Goal: Transaction & Acquisition: Purchase product/service

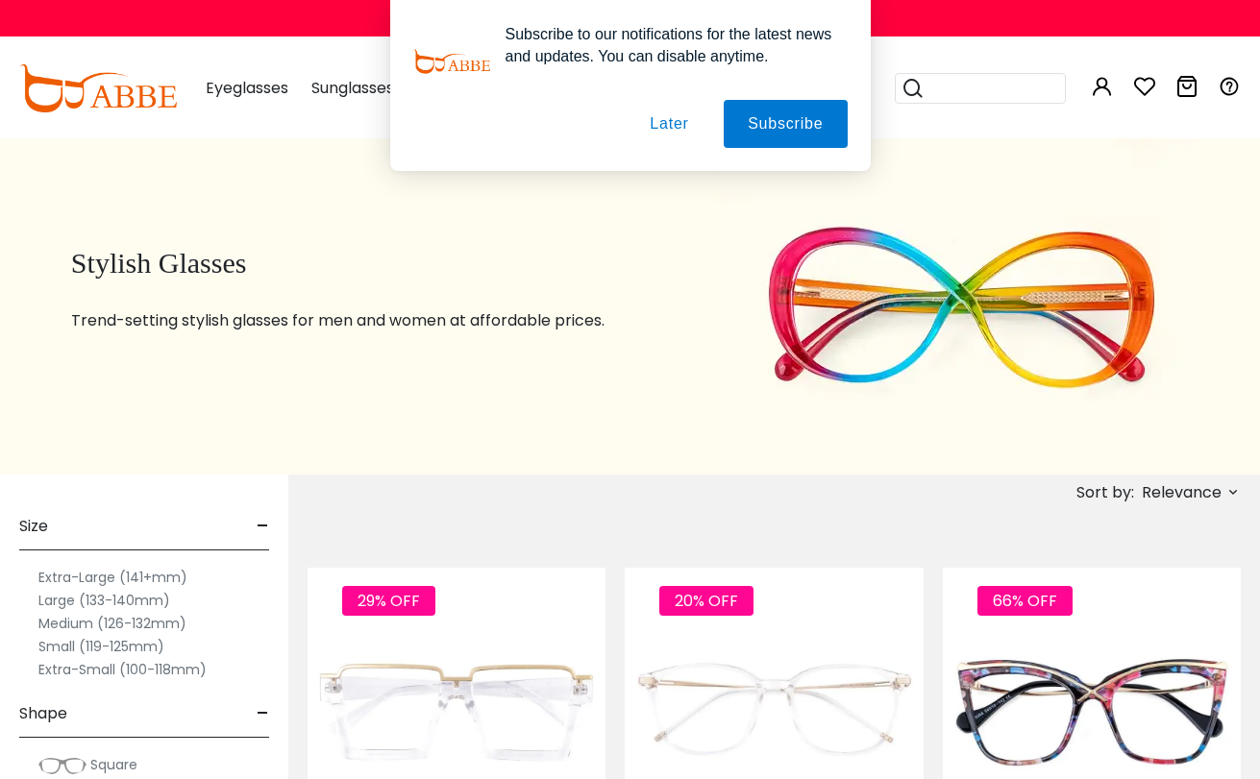
click at [0, 0] on button "Later" at bounding box center [0, 0] width 0 height 0
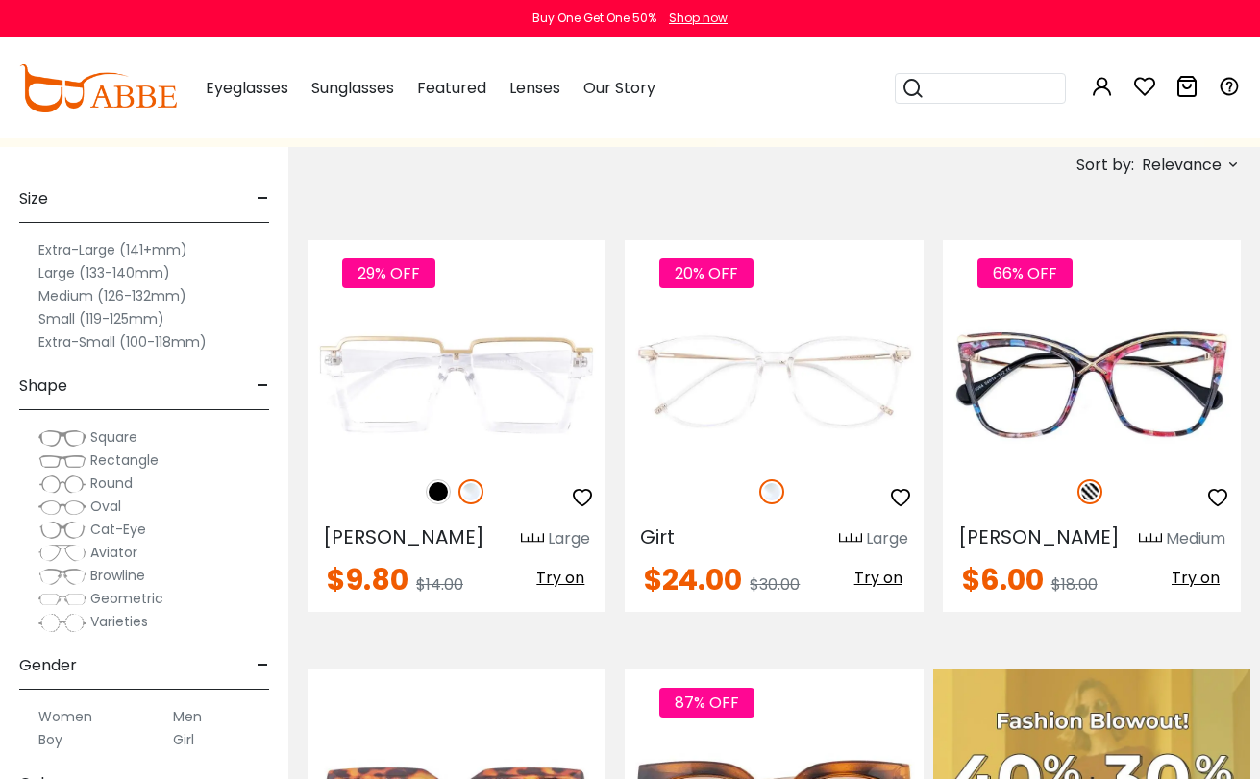
scroll to position [355, 0]
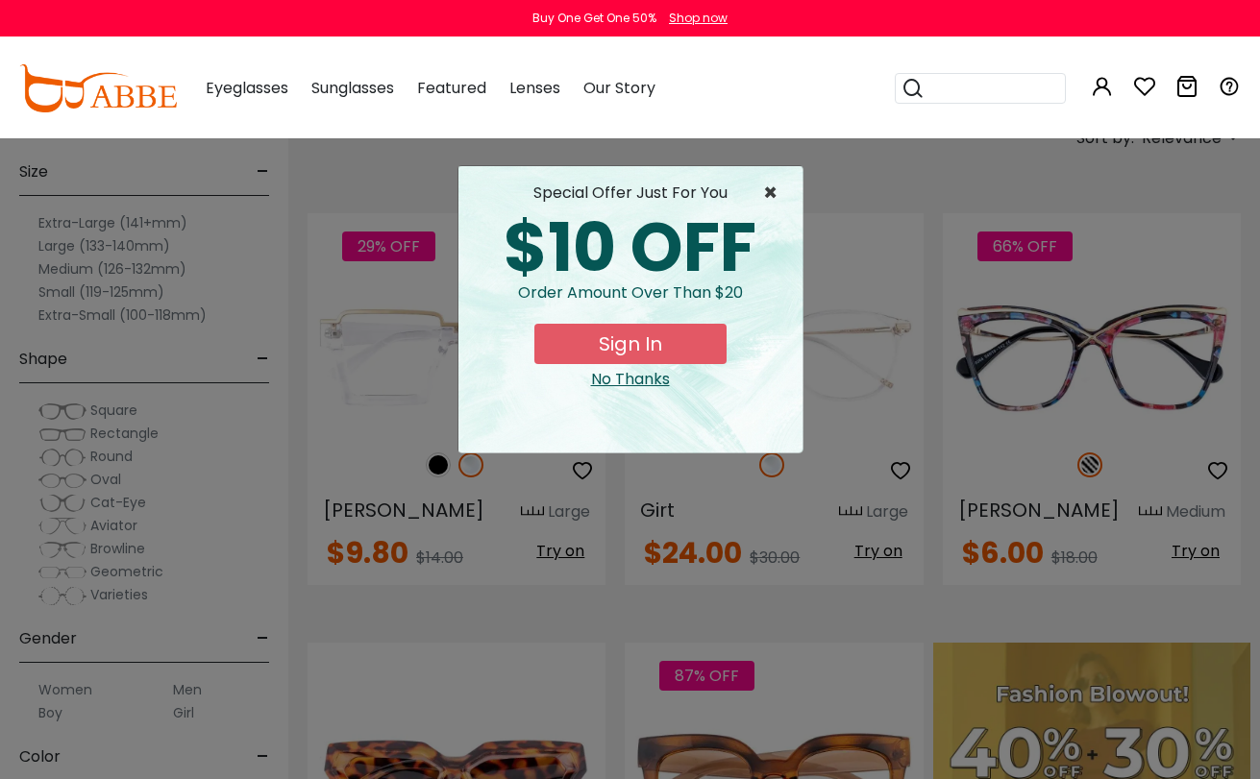
click at [782, 182] on span "×" at bounding box center [775, 193] width 24 height 23
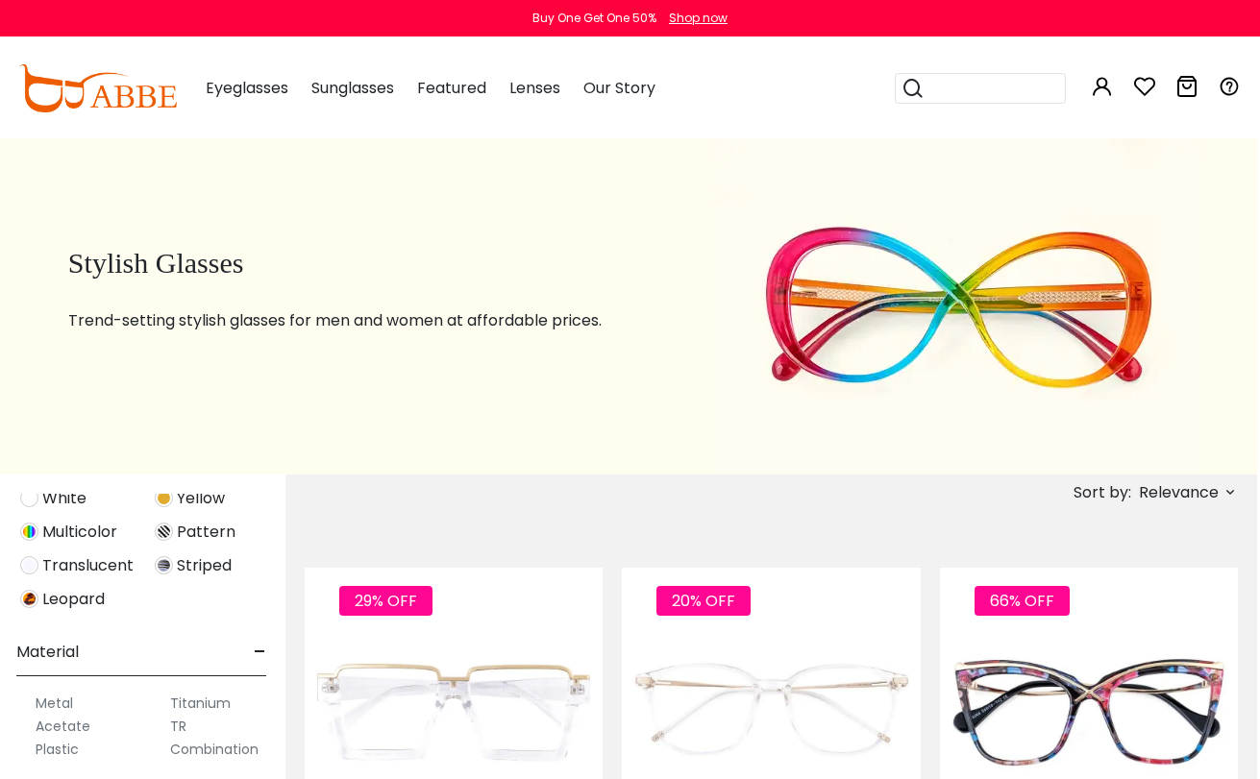
scroll to position [0, 3]
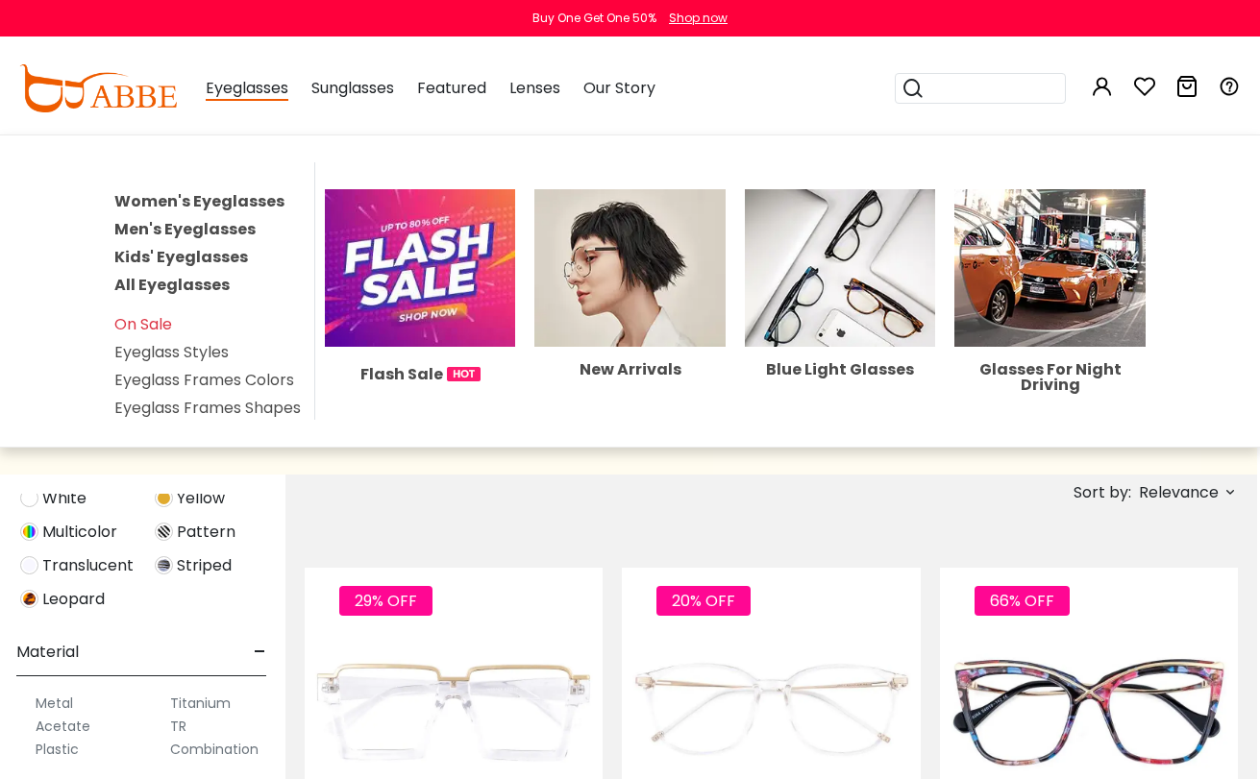
click at [226, 193] on link "Women's Eyeglasses" at bounding box center [199, 201] width 170 height 22
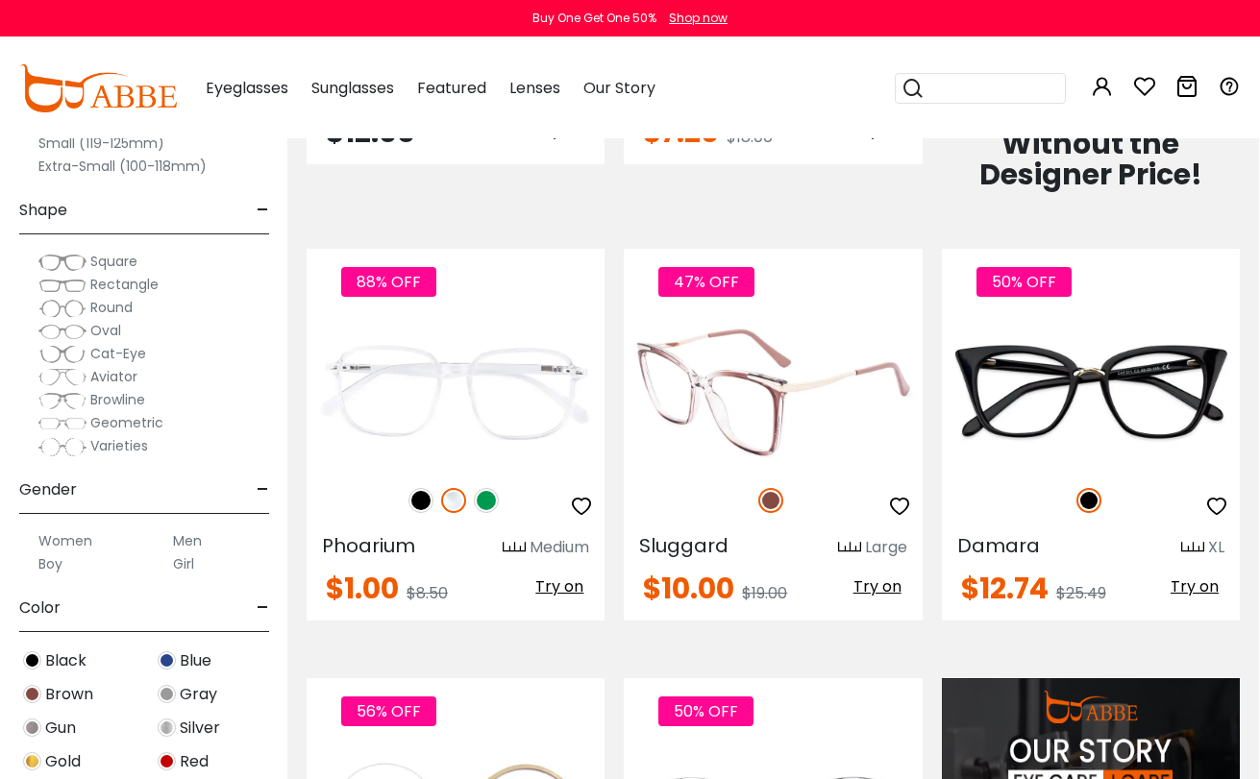
scroll to position [1224, 1]
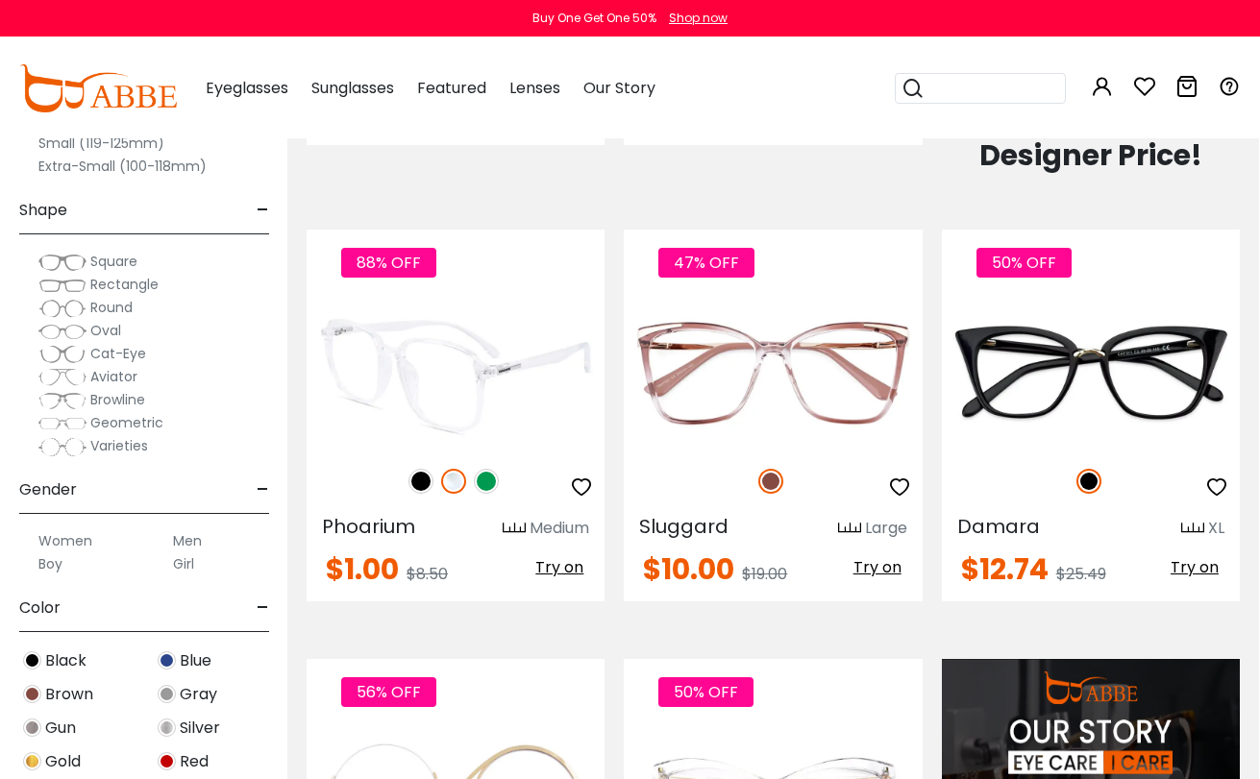
click at [418, 487] on img at bounding box center [420, 481] width 25 height 25
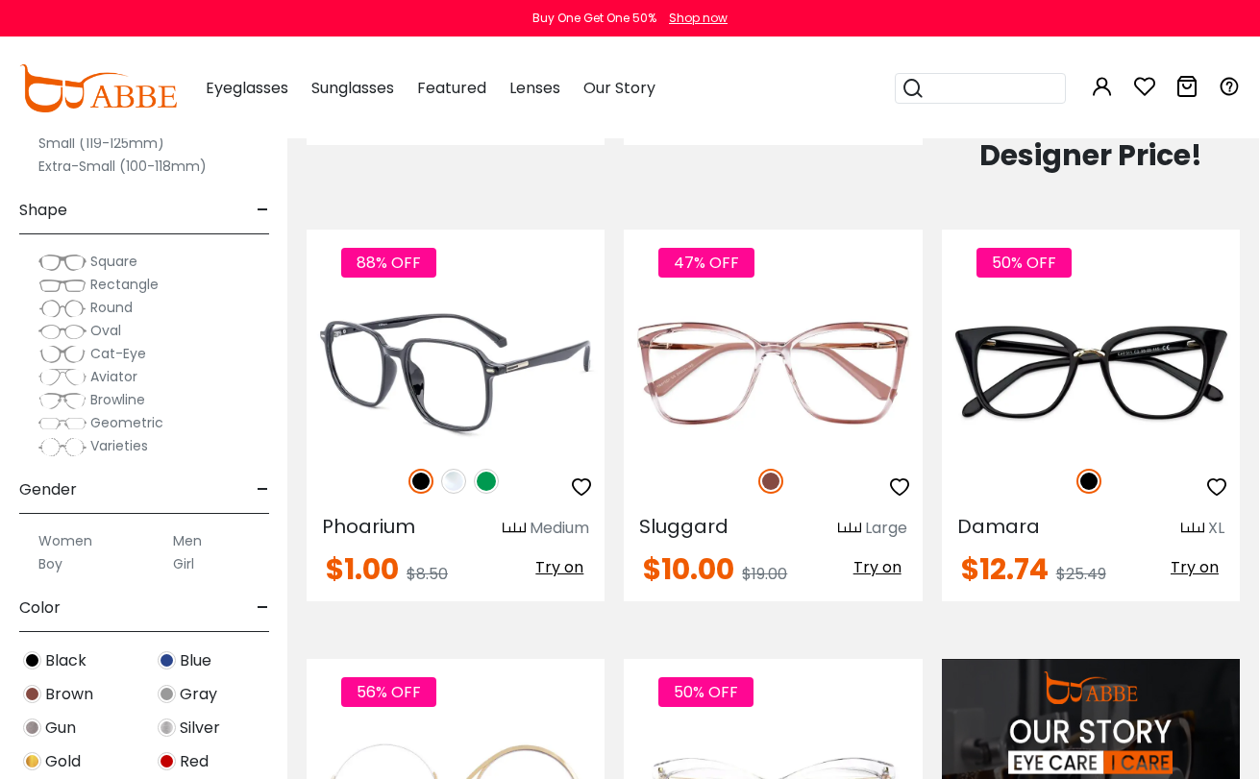
click at [489, 481] on img at bounding box center [486, 481] width 25 height 25
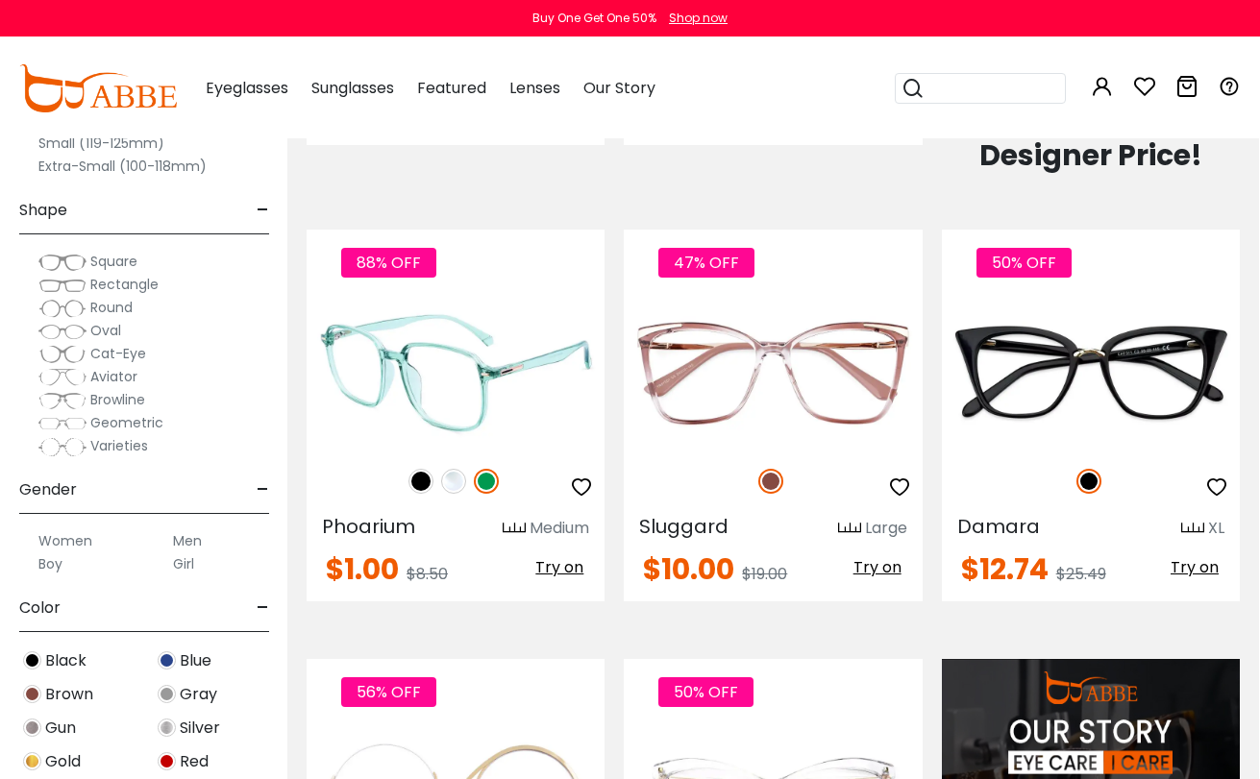
click at [422, 480] on img at bounding box center [420, 481] width 25 height 25
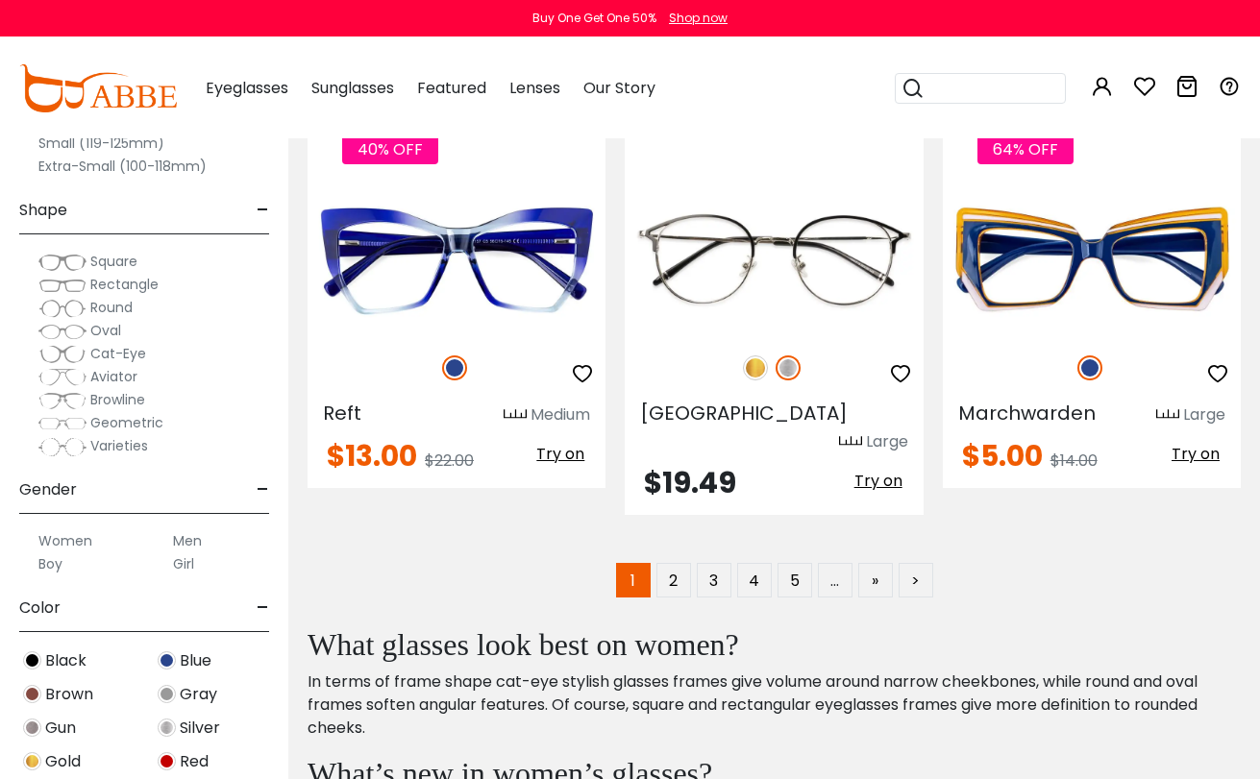
scroll to position [8675, 0]
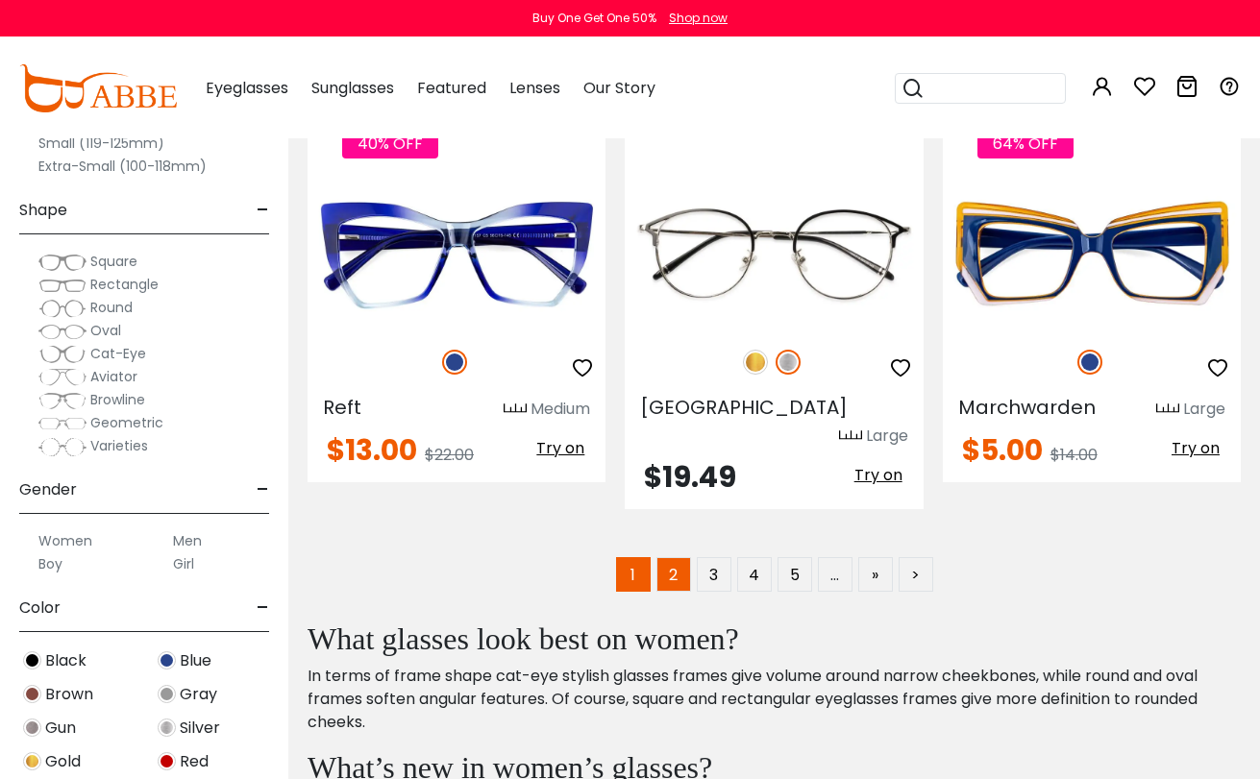
click at [670, 557] on link "2" at bounding box center [673, 574] width 35 height 35
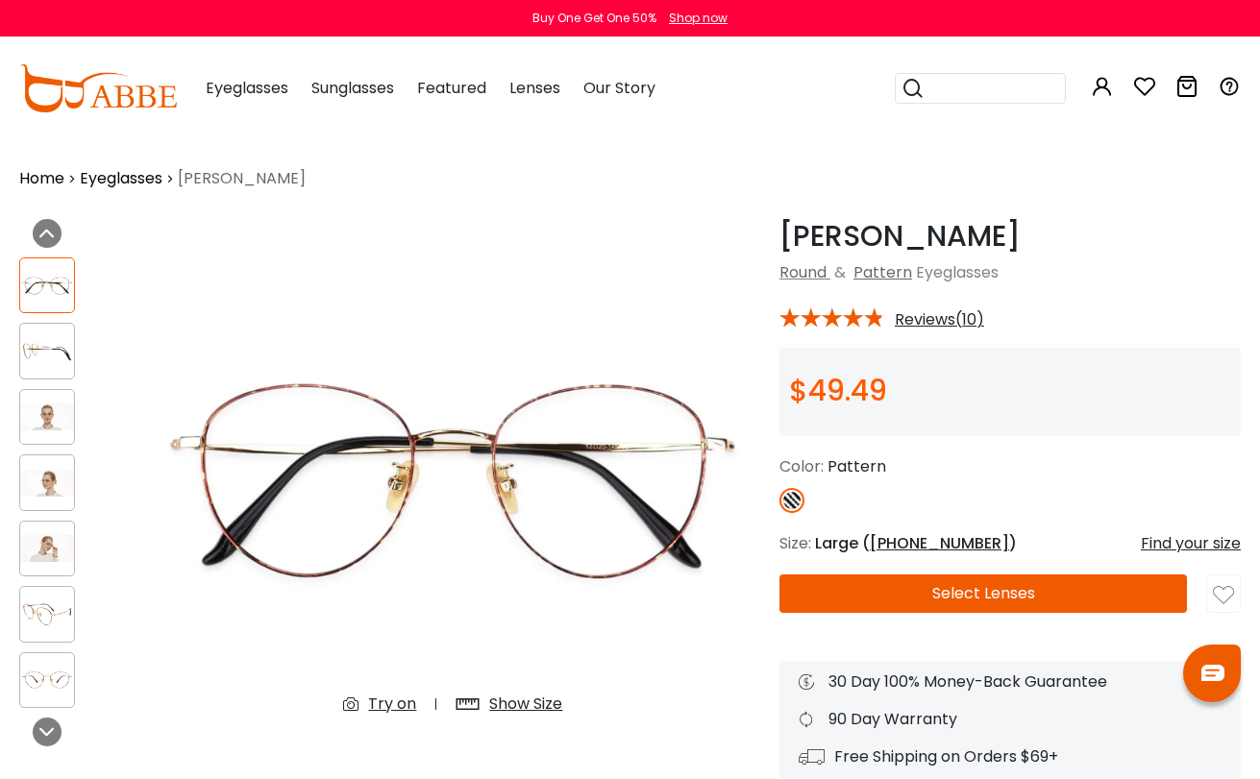
click at [54, 346] on img at bounding box center [47, 351] width 54 height 27
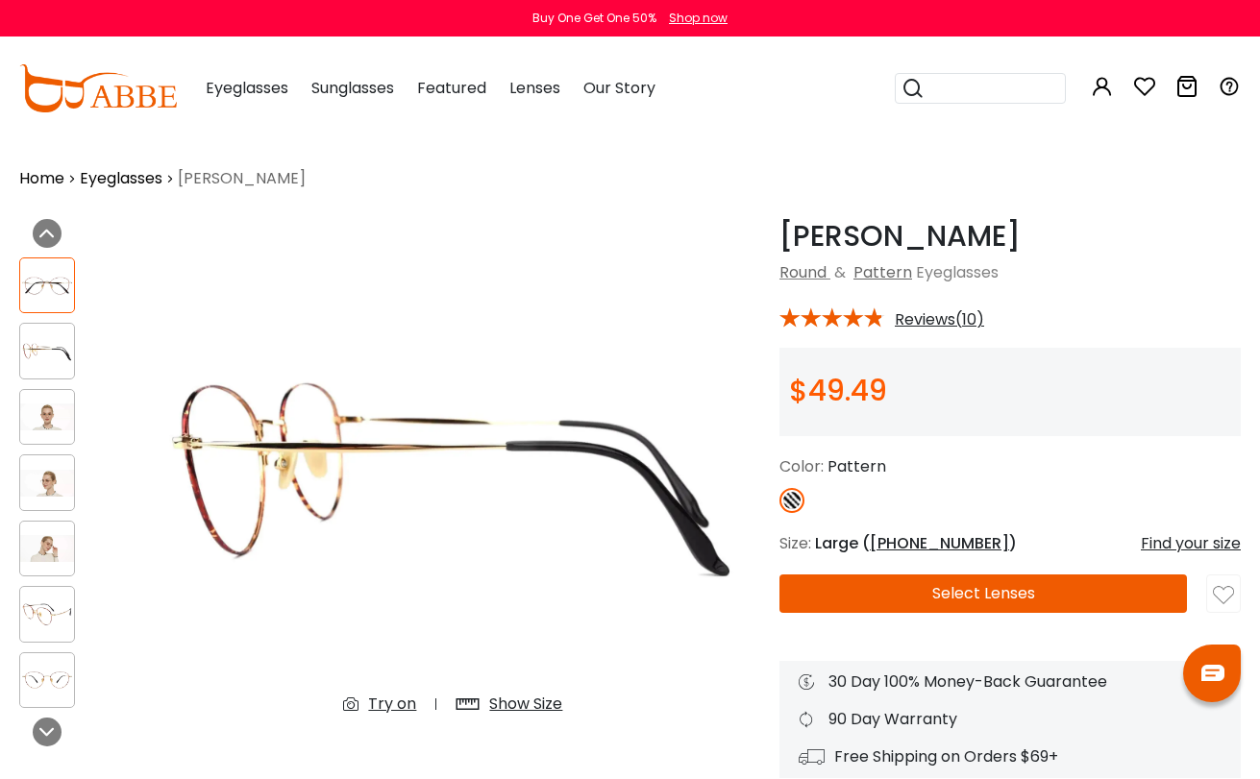
click at [59, 414] on img at bounding box center [47, 417] width 54 height 27
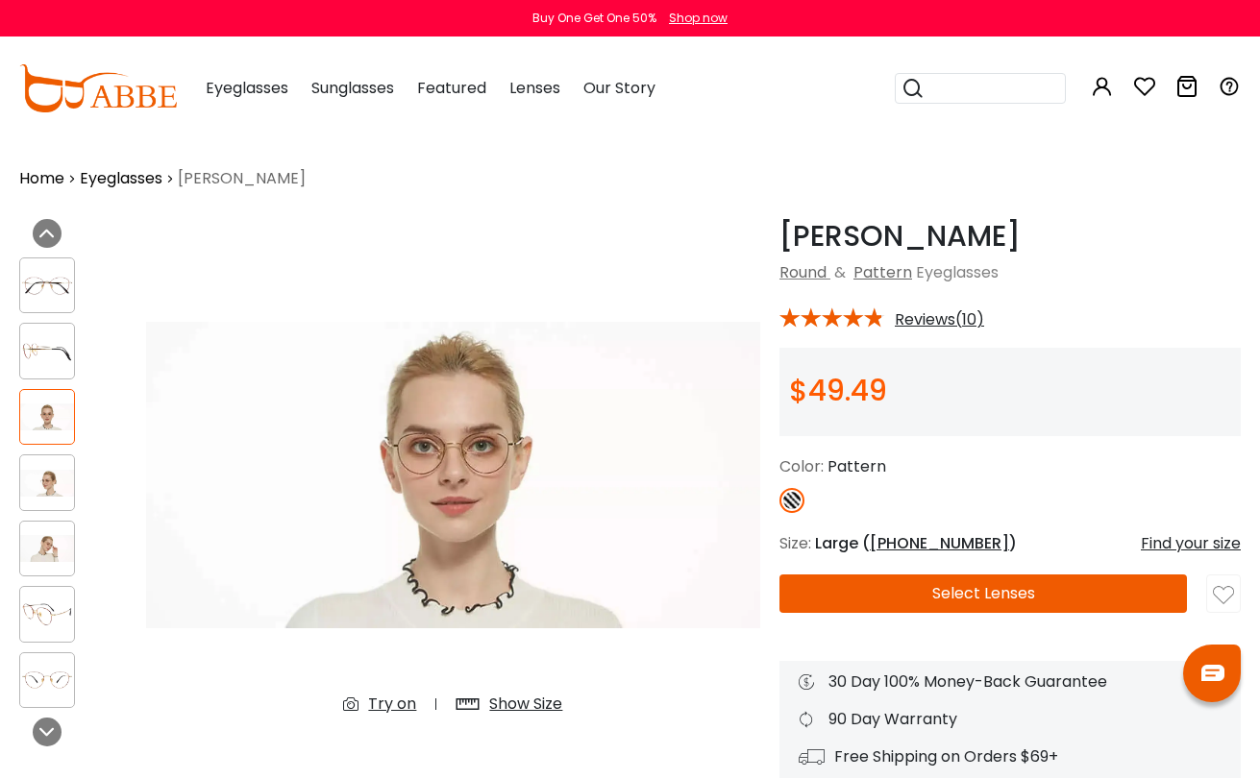
click at [42, 476] on img at bounding box center [47, 483] width 54 height 27
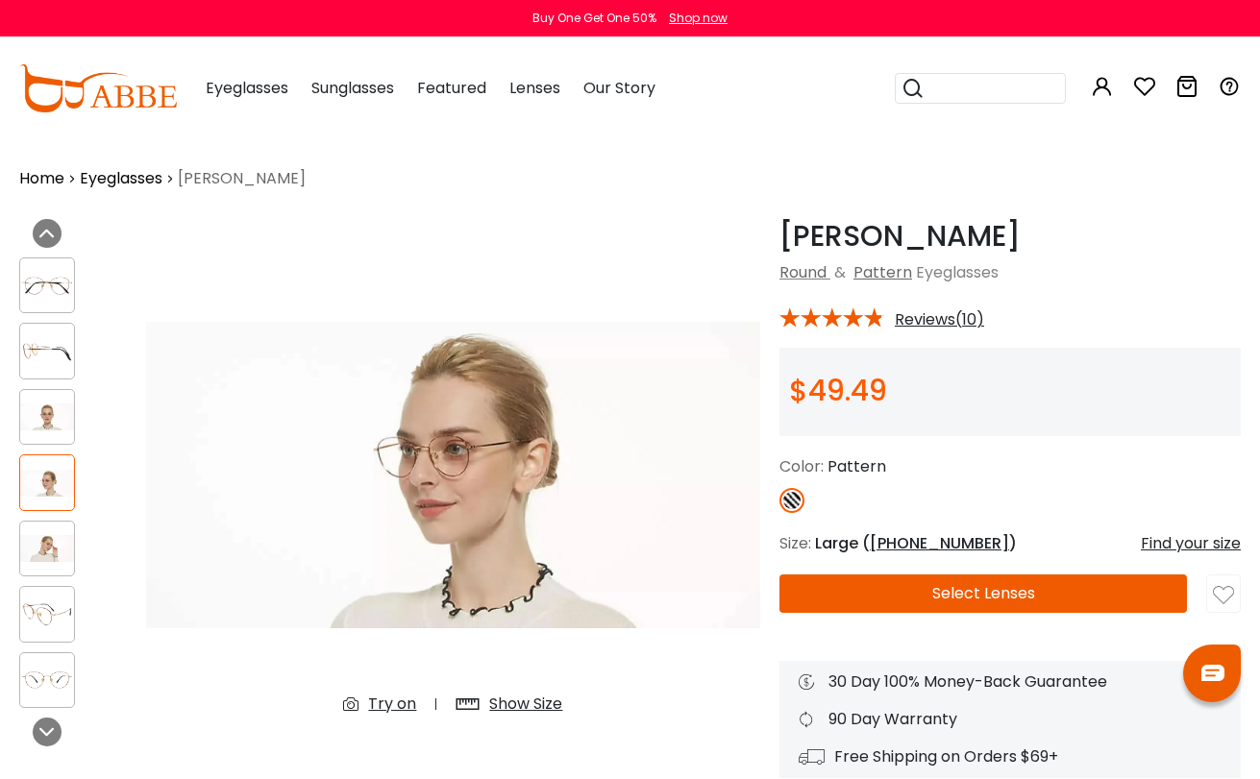
click at [50, 516] on div at bounding box center [73, 483] width 108 height 470
click at [50, 553] on img at bounding box center [47, 548] width 54 height 27
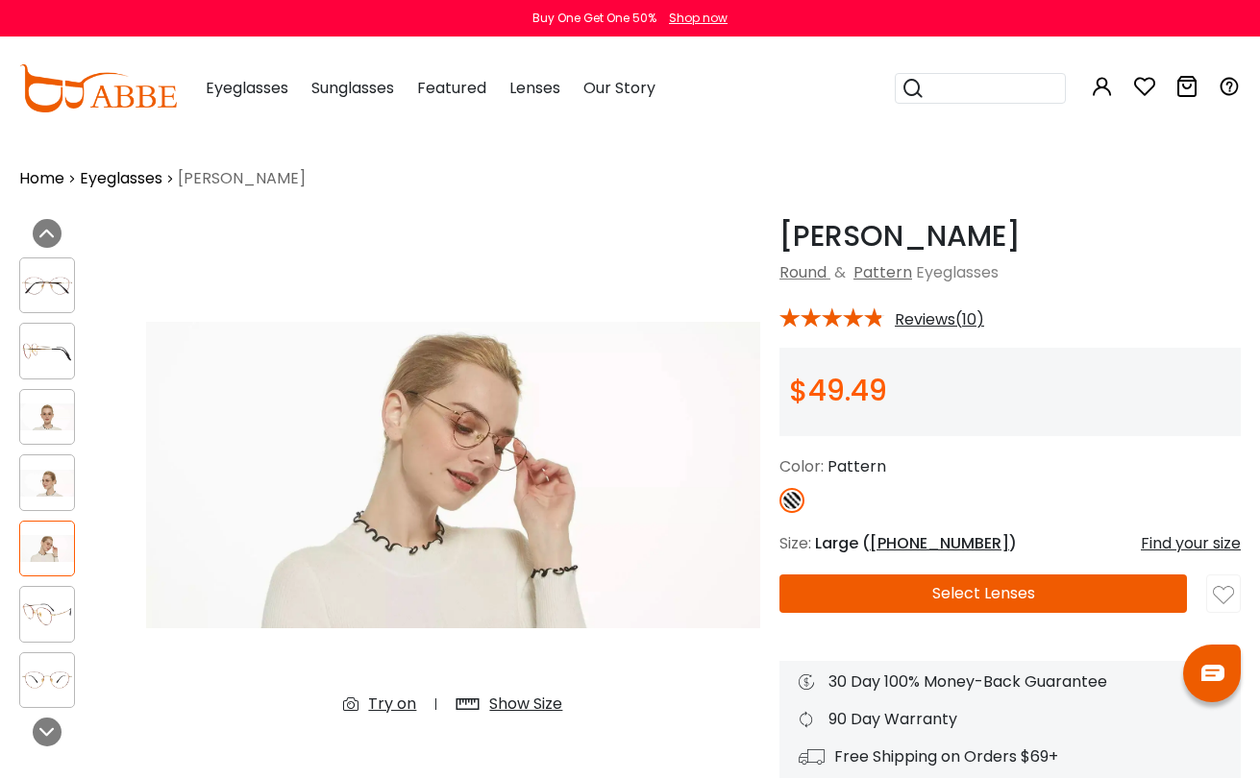
click at [54, 277] on img at bounding box center [47, 285] width 54 height 27
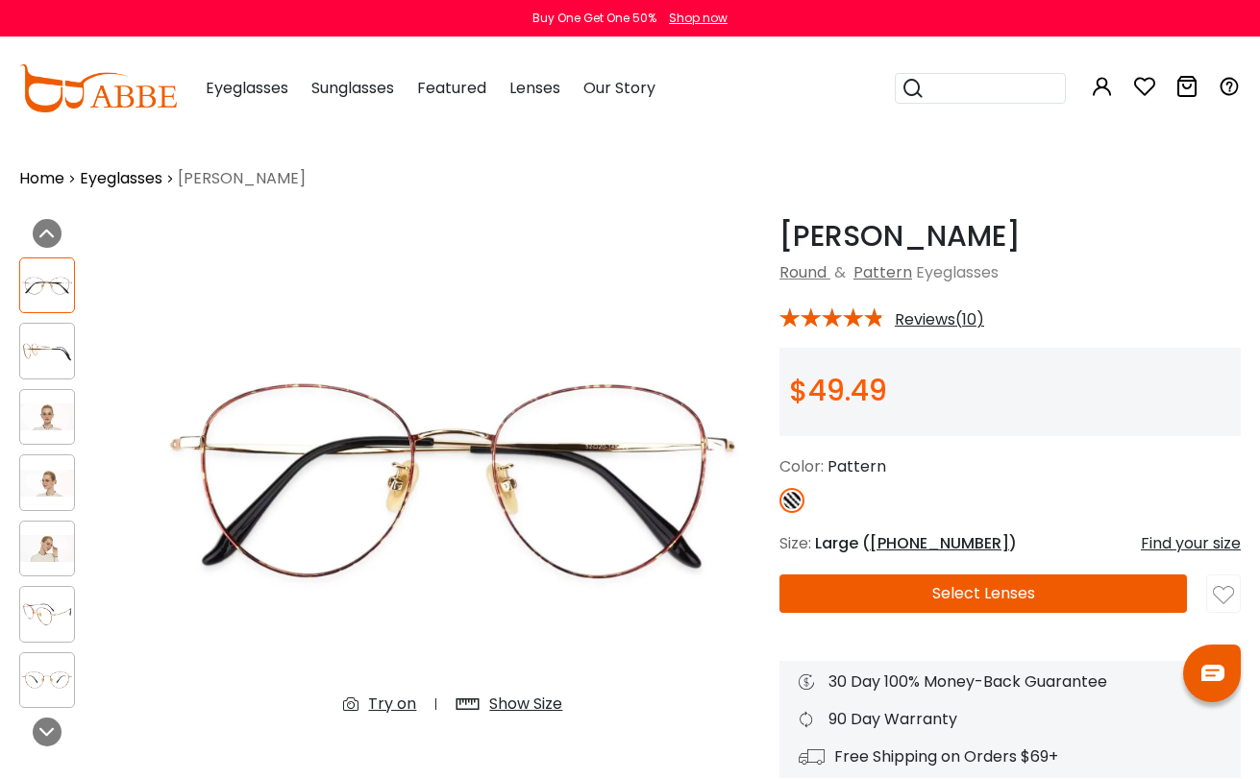
click at [965, 600] on button "Select Lenses" at bounding box center [982, 594] width 407 height 38
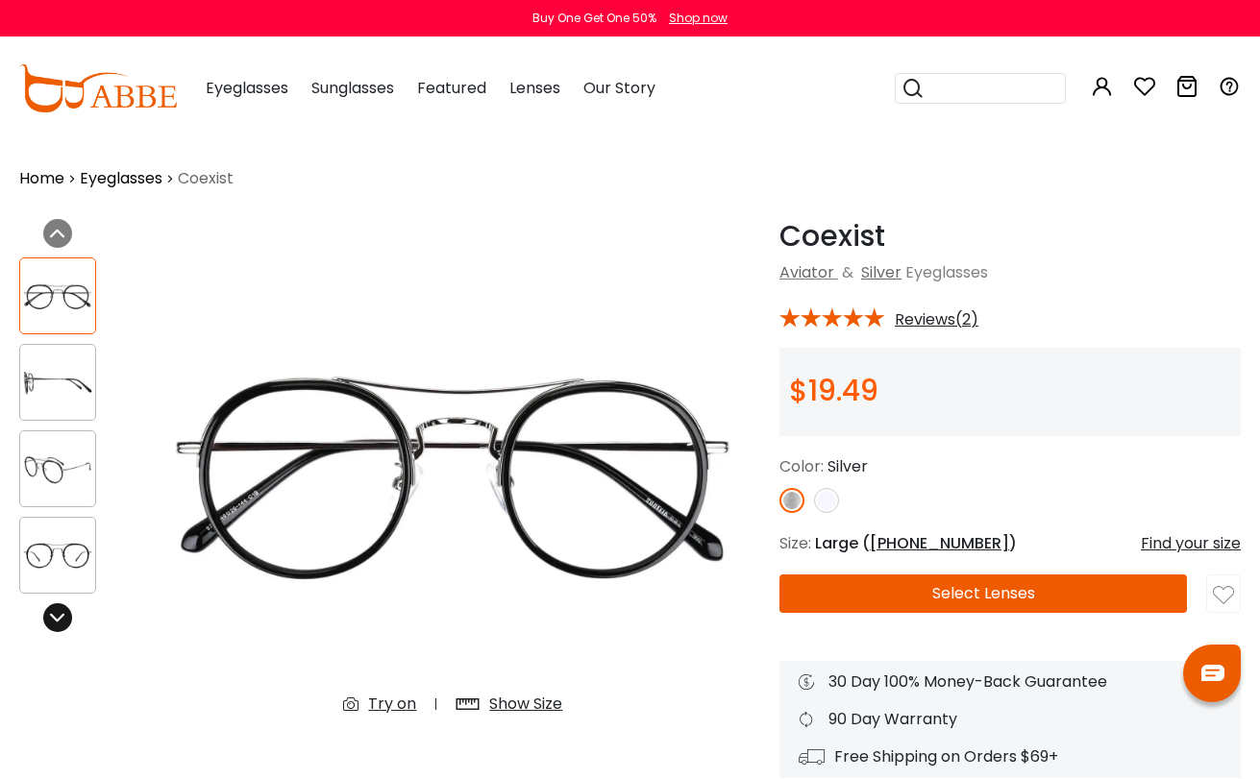
click at [61, 623] on icon at bounding box center [57, 617] width 15 height 15
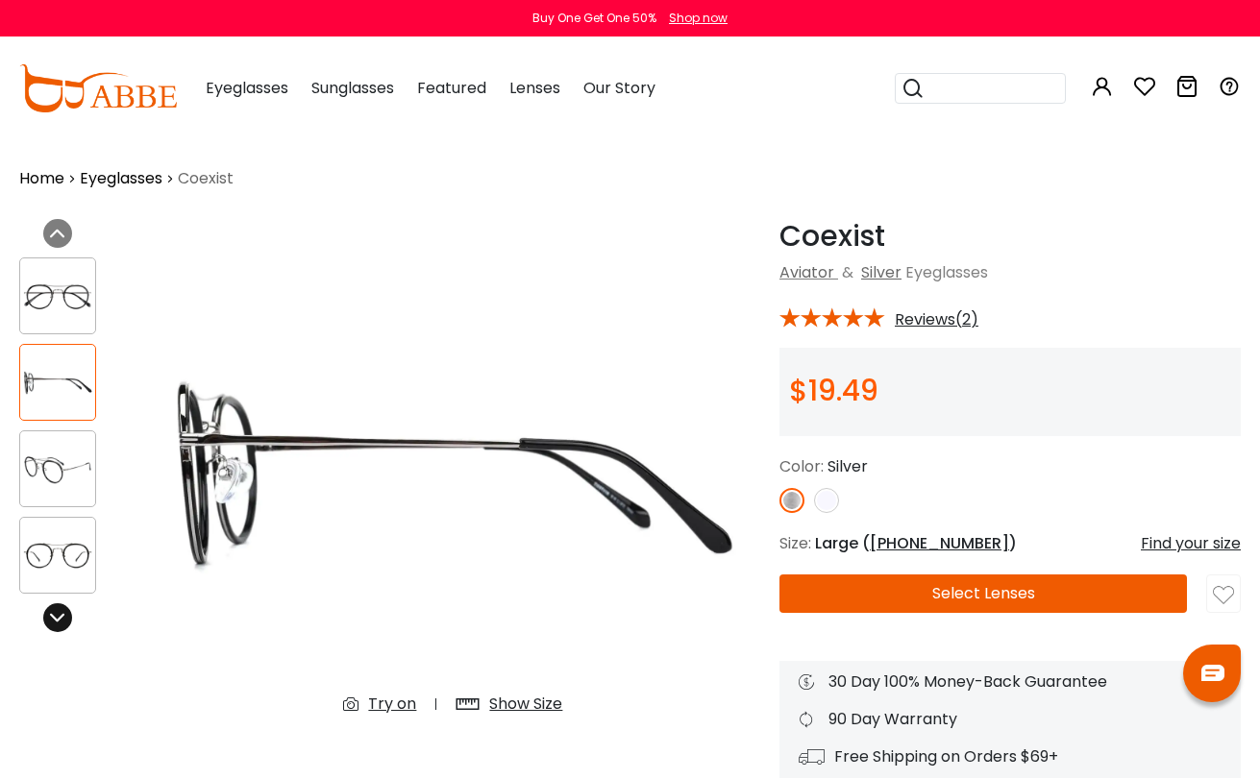
click at [61, 623] on icon at bounding box center [57, 617] width 15 height 15
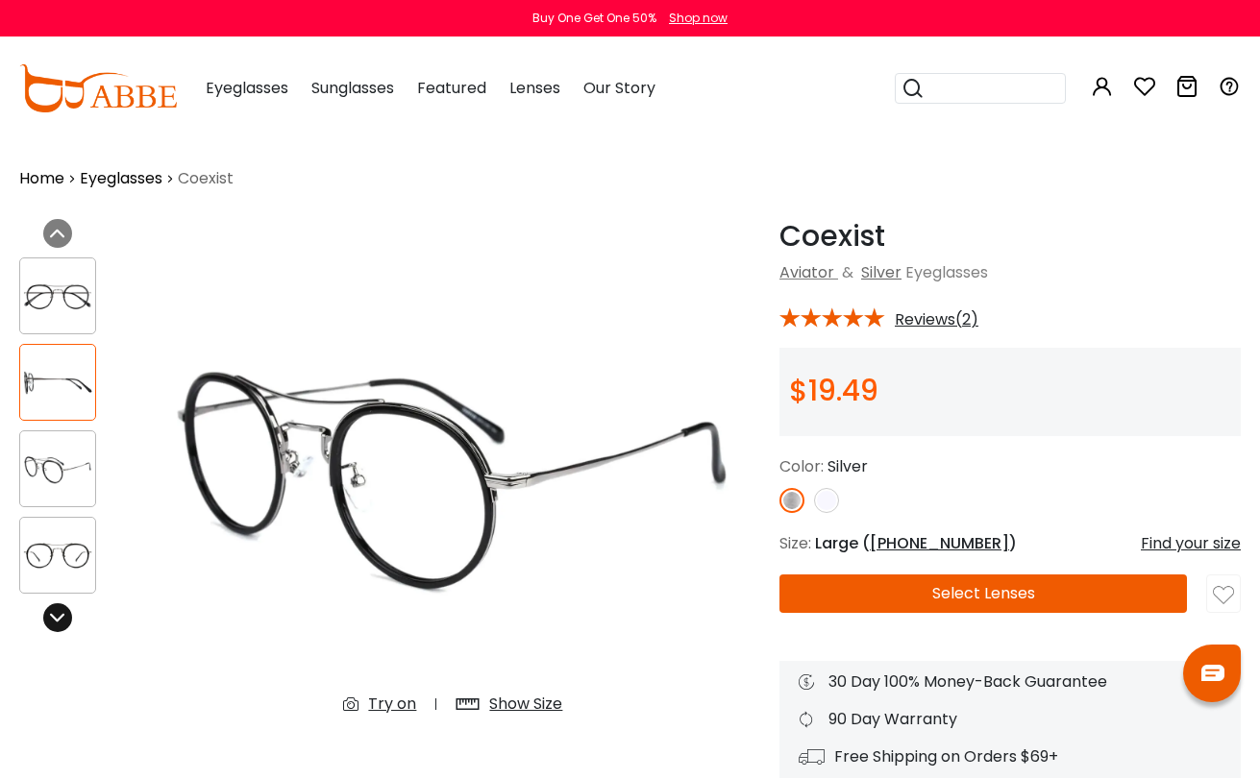
click at [61, 623] on icon at bounding box center [57, 617] width 15 height 15
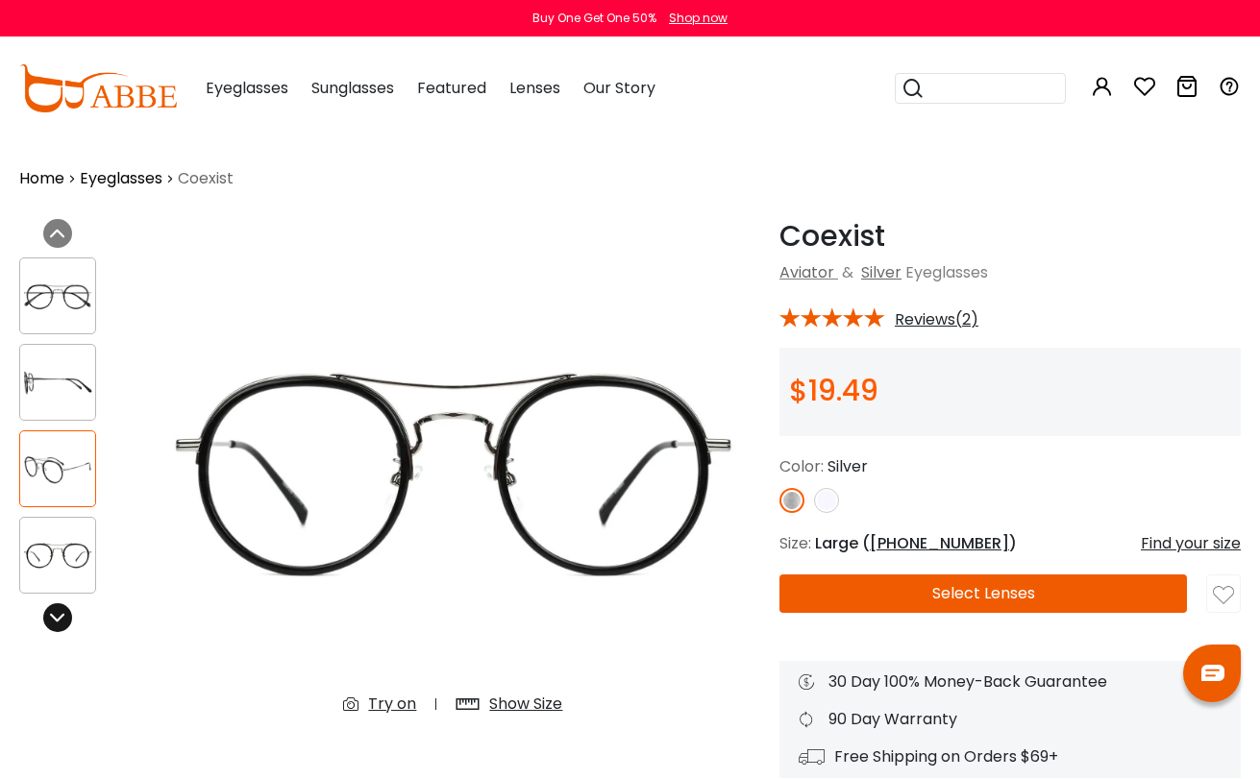
click at [61, 623] on icon at bounding box center [57, 617] width 15 height 15
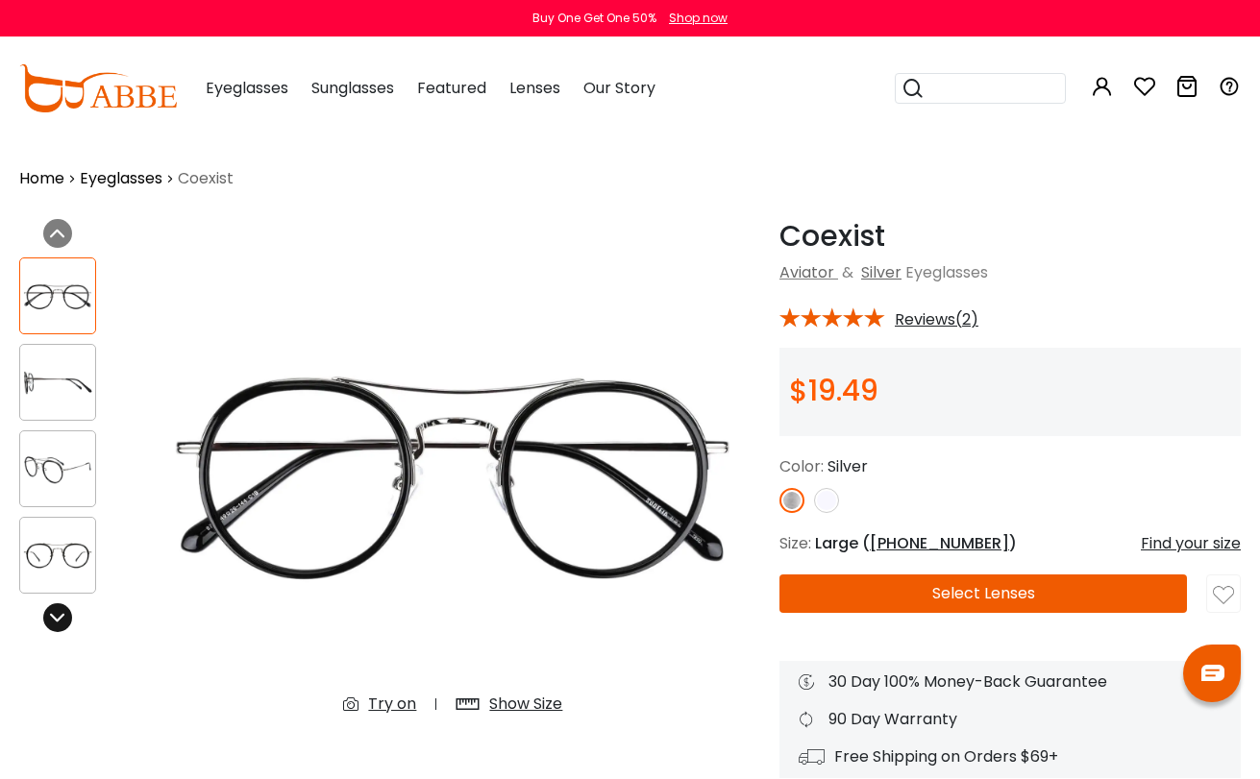
click at [61, 623] on icon at bounding box center [57, 617] width 15 height 15
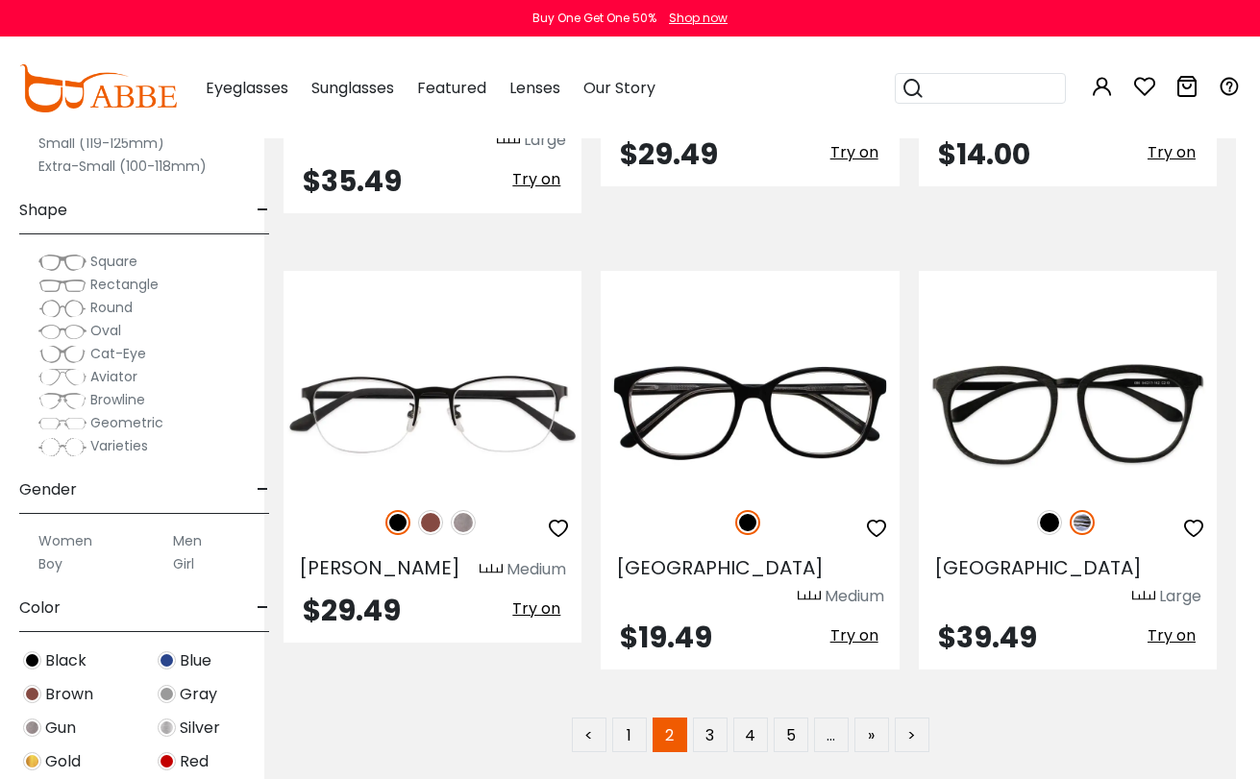
scroll to position [8660, 24]
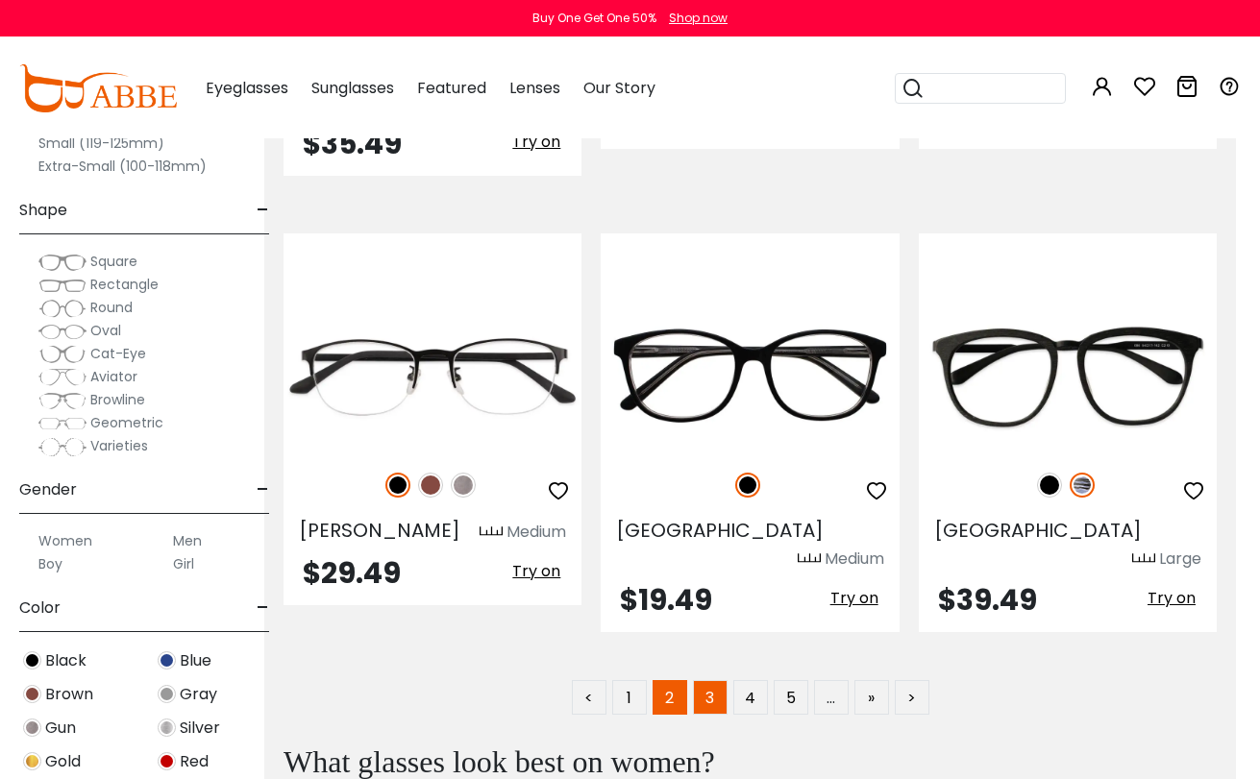
click at [708, 680] on link "3" at bounding box center [710, 697] width 35 height 35
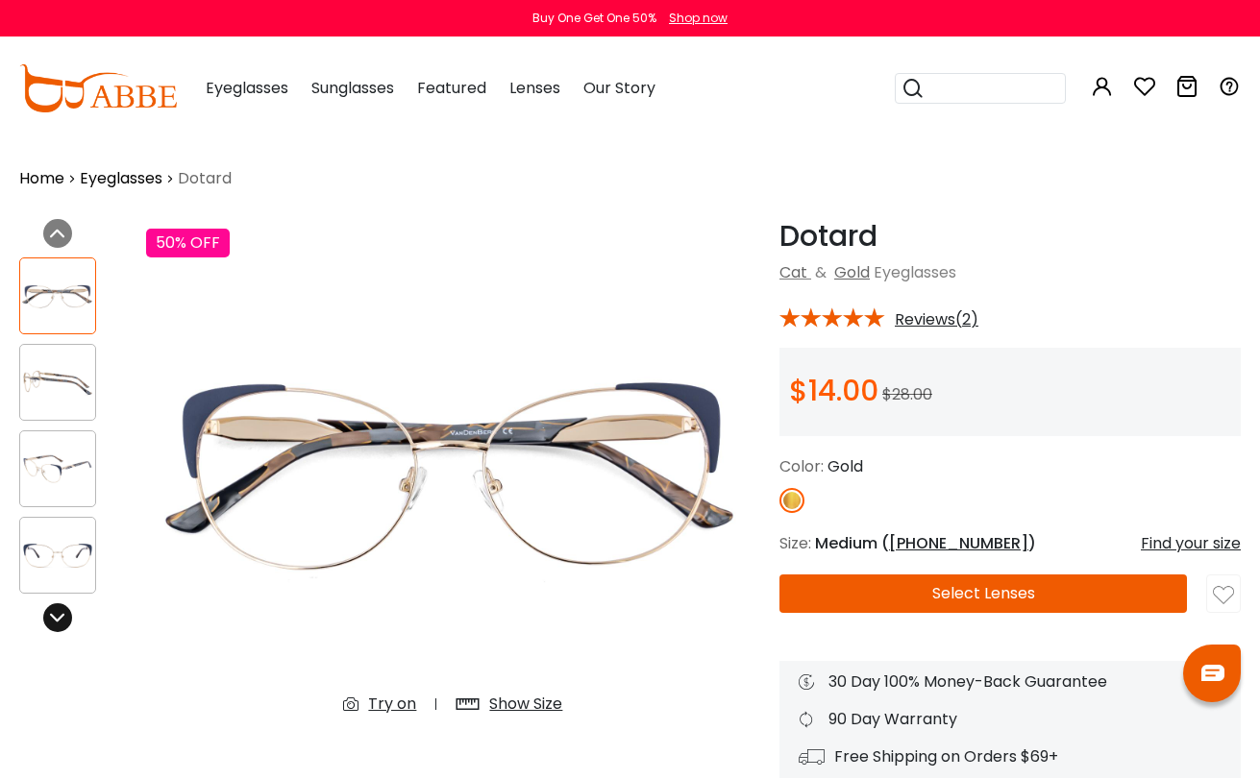
click at [51, 624] on icon at bounding box center [57, 617] width 15 height 15
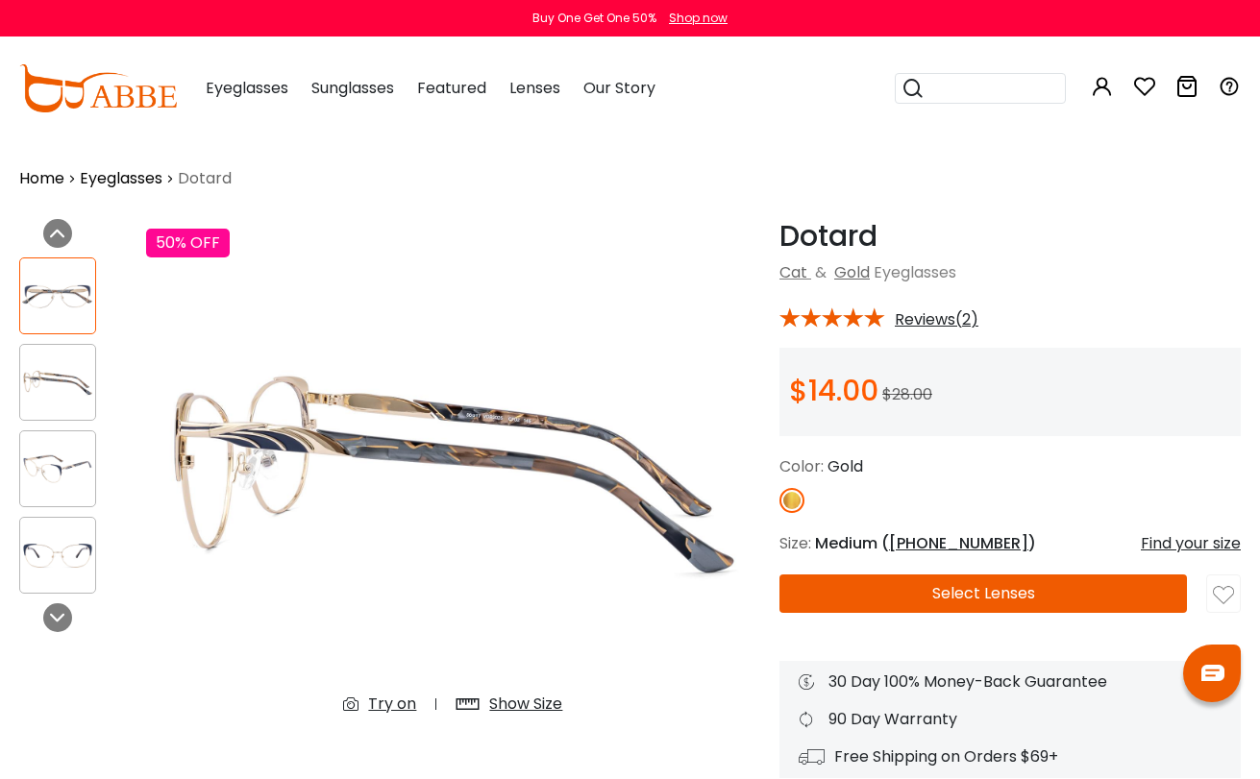
click at [61, 564] on img at bounding box center [57, 555] width 75 height 37
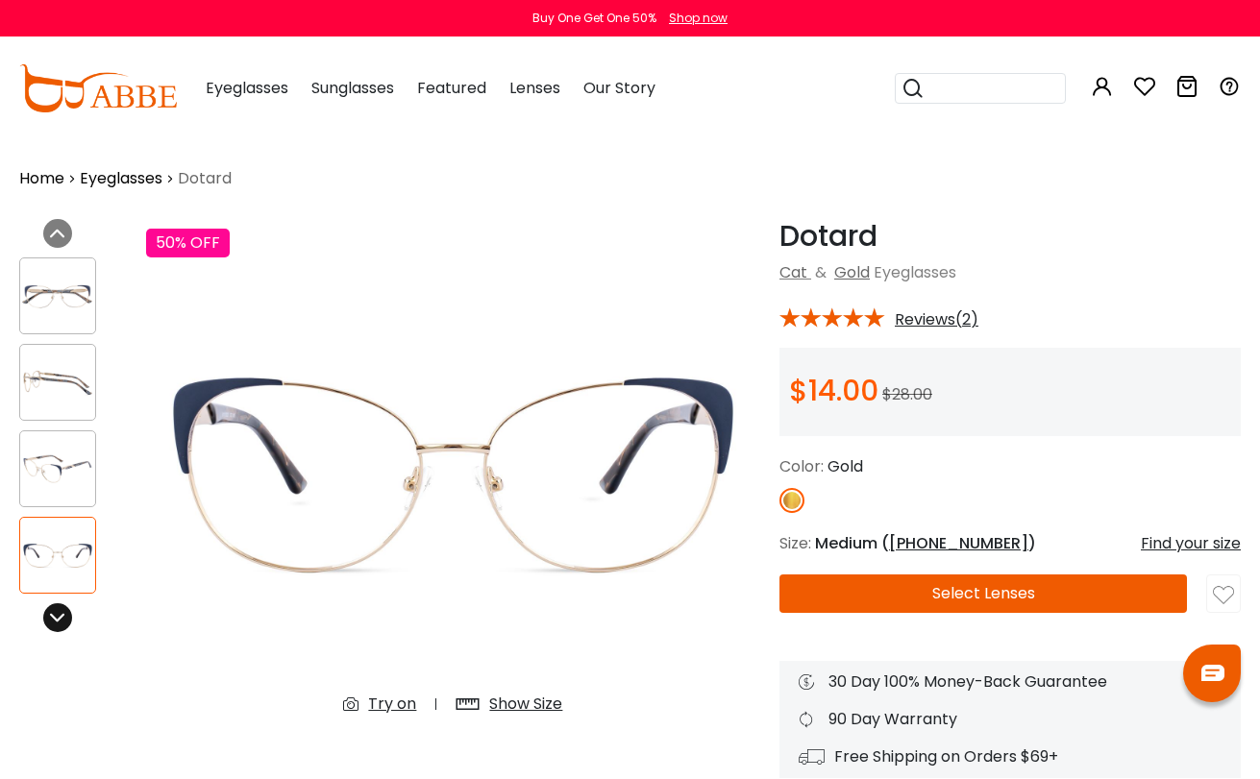
click at [62, 607] on div at bounding box center [57, 617] width 29 height 29
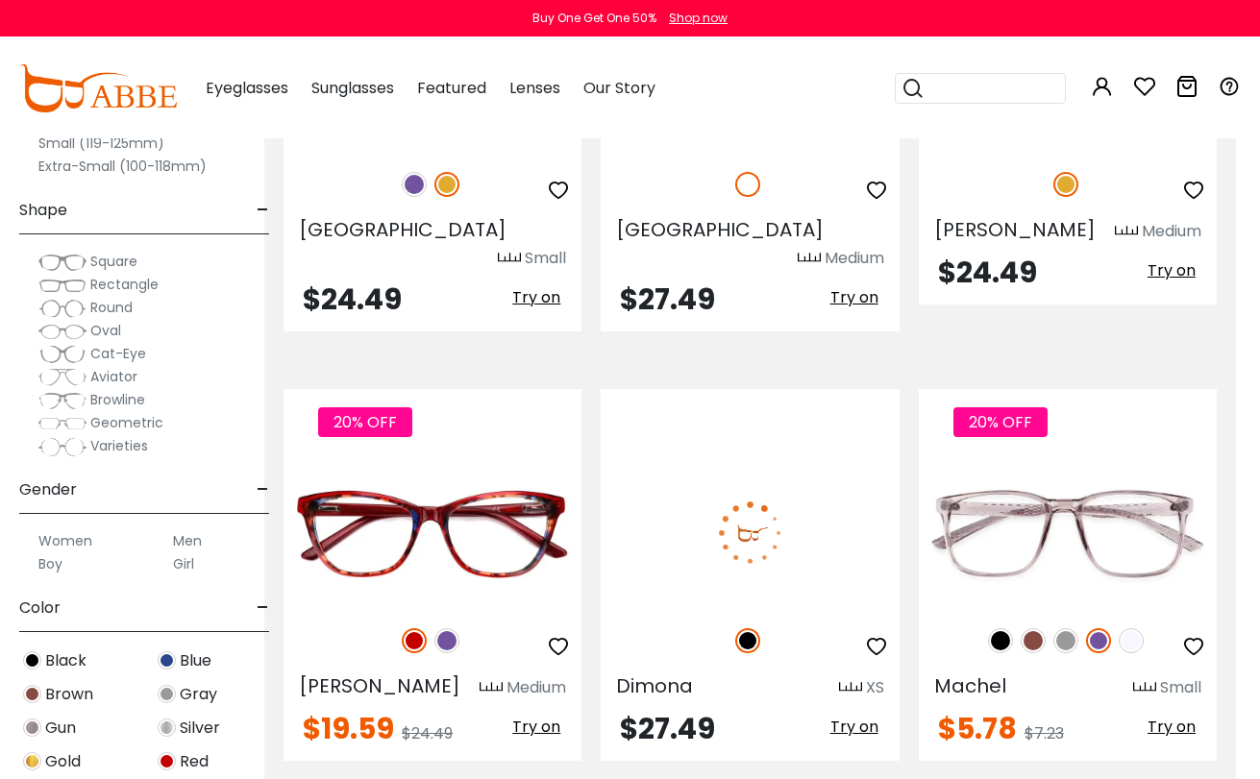
scroll to position [5953, 24]
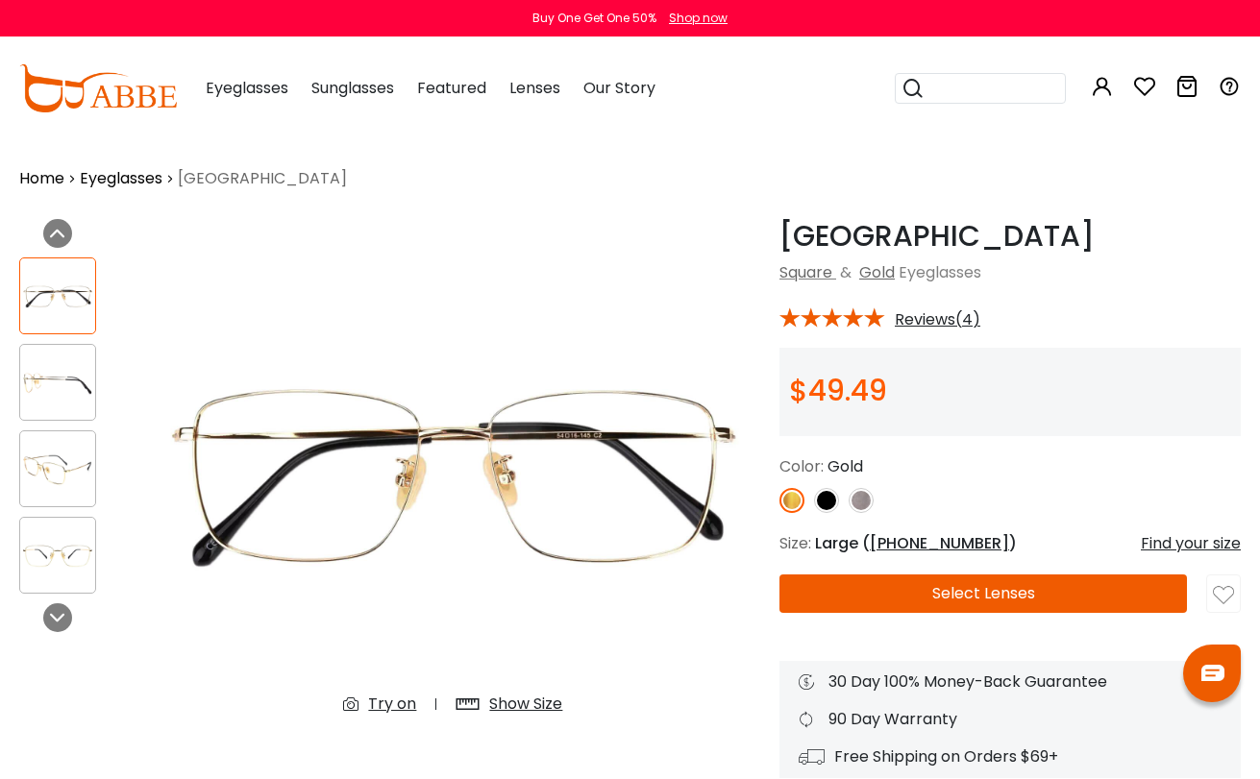
click at [56, 532] on div at bounding box center [57, 555] width 77 height 77
click at [61, 558] on img at bounding box center [57, 555] width 75 height 37
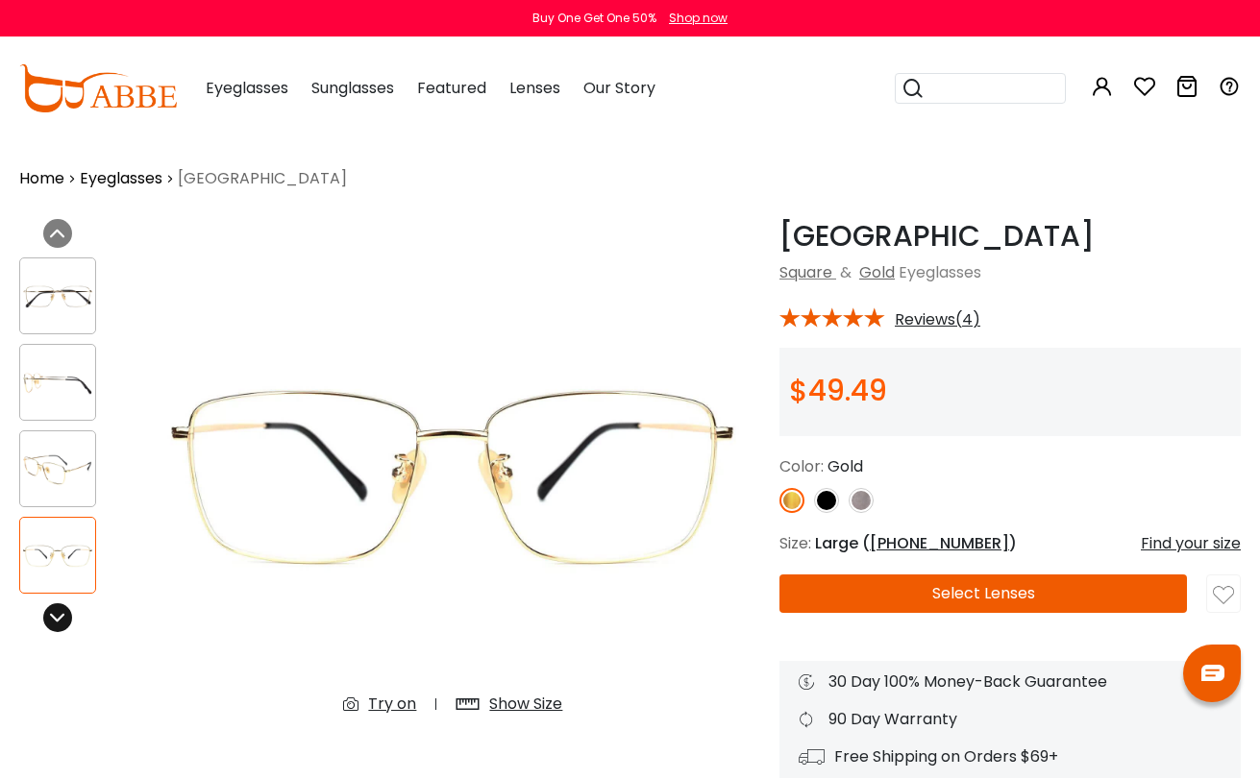
click at [54, 612] on icon at bounding box center [57, 617] width 15 height 15
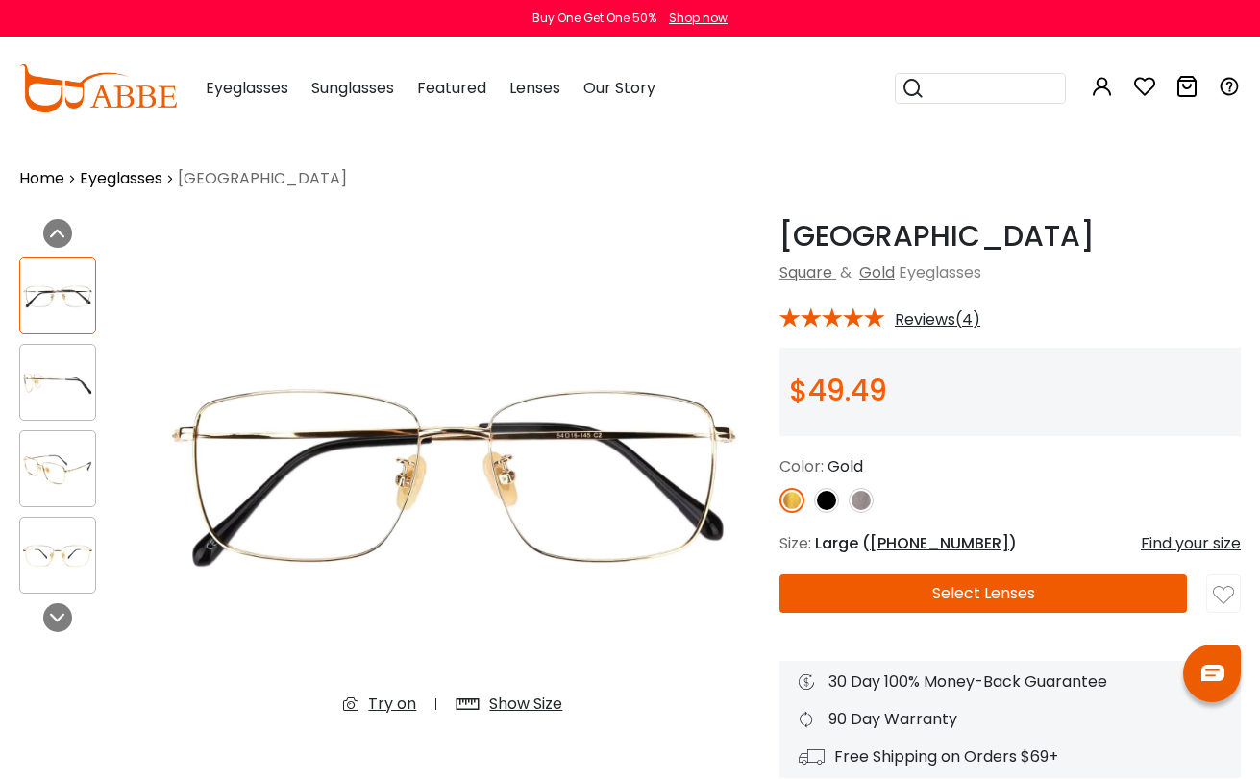
click at [520, 695] on div "Show Size" at bounding box center [525, 704] width 73 height 23
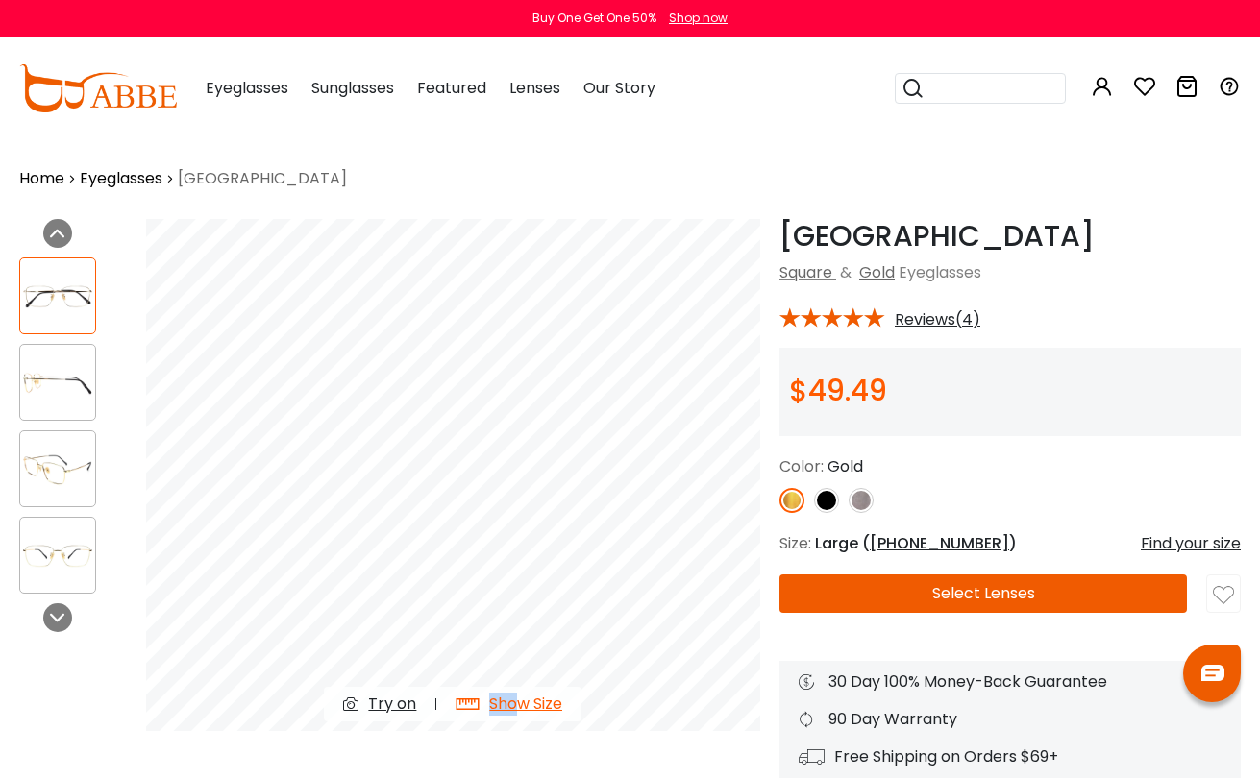
click at [520, 692] on div "Show Size" at bounding box center [508, 704] width 145 height 35
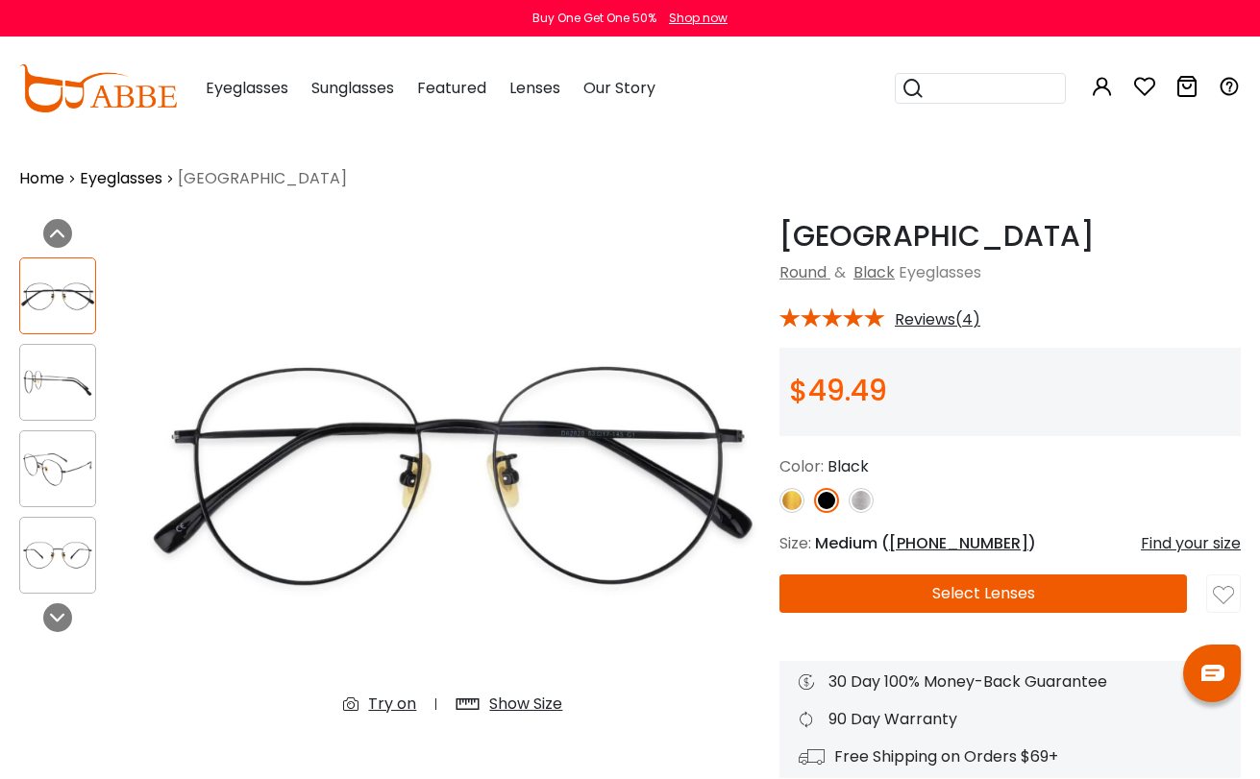
click at [47, 359] on div at bounding box center [57, 382] width 77 height 77
click at [59, 377] on img at bounding box center [57, 382] width 75 height 37
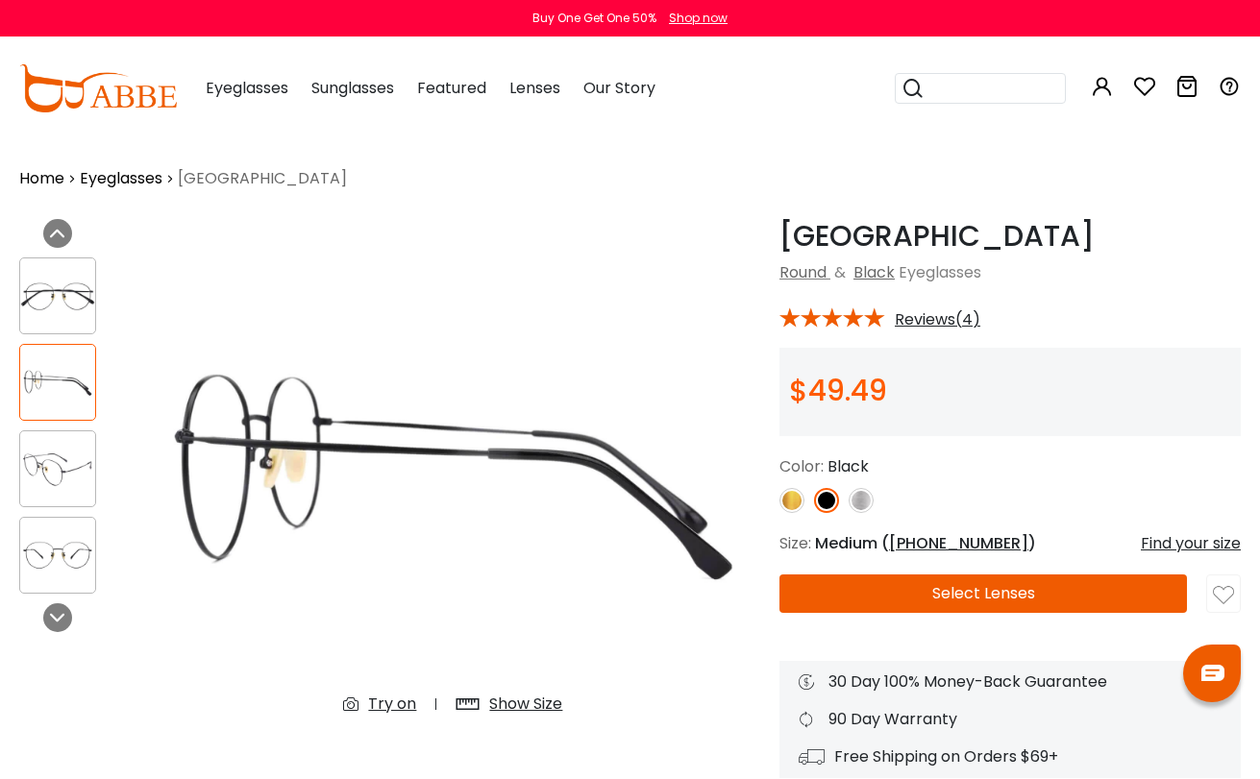
click at [74, 565] on img at bounding box center [57, 555] width 75 height 37
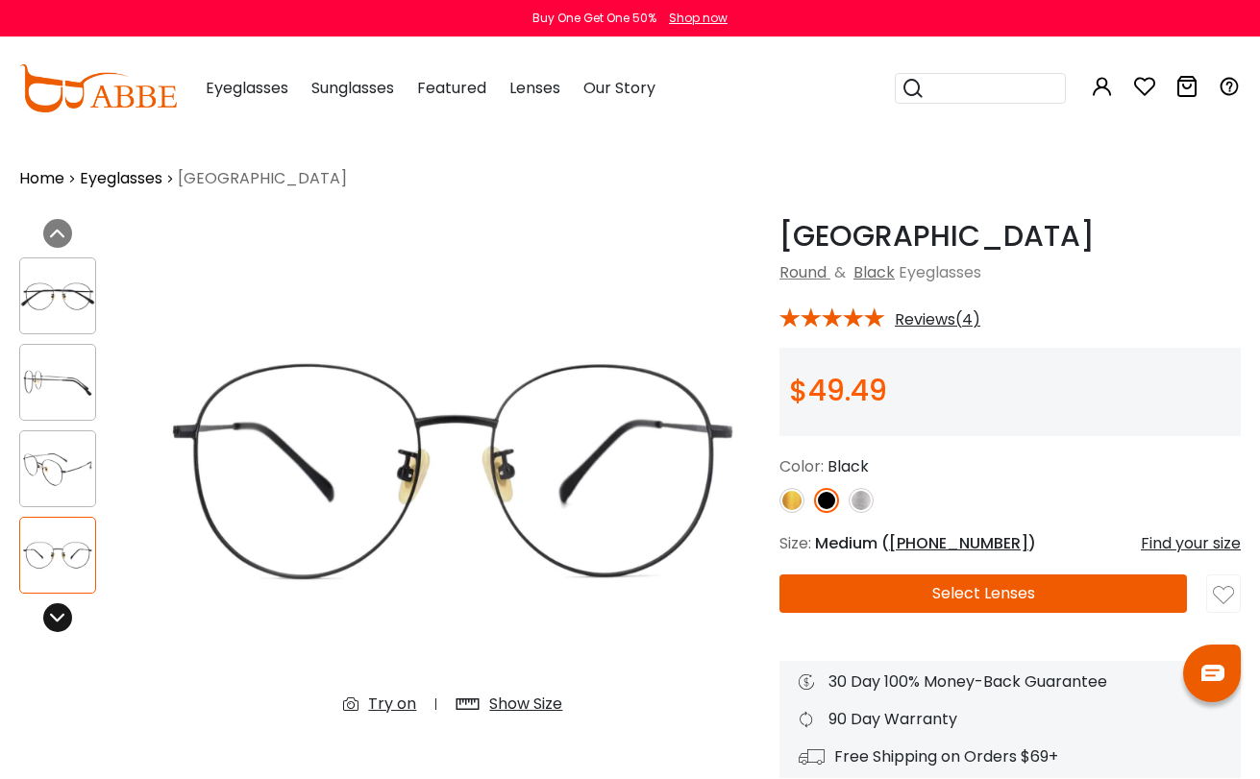
click at [58, 616] on icon at bounding box center [57, 617] width 15 height 15
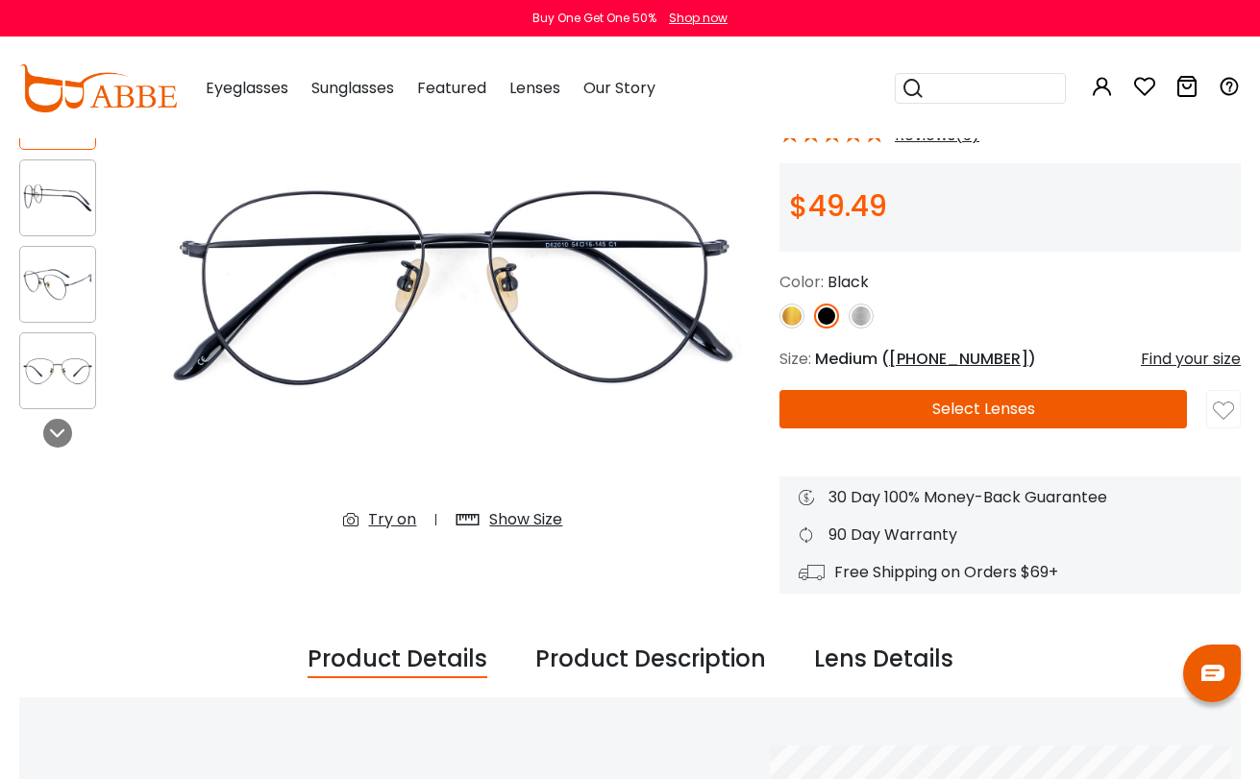
scroll to position [213, 0]
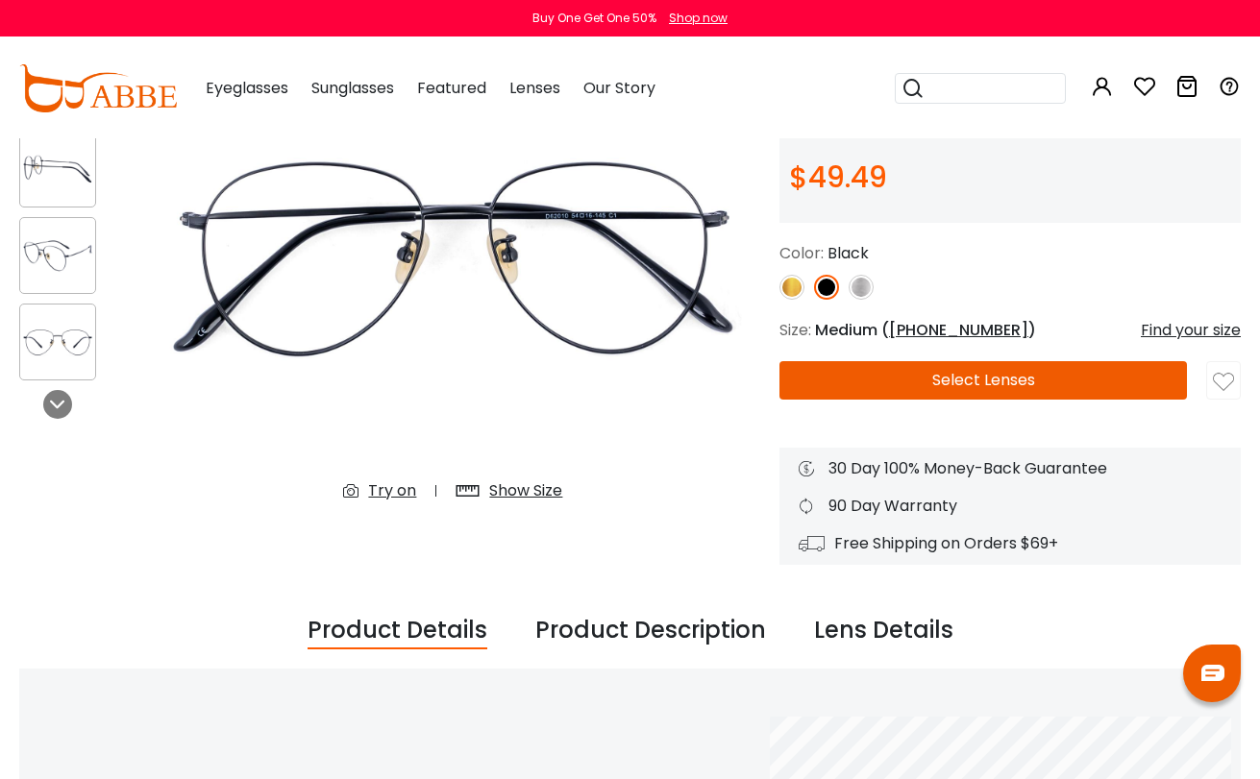
click at [946, 371] on button "Select Lenses" at bounding box center [982, 380] width 407 height 38
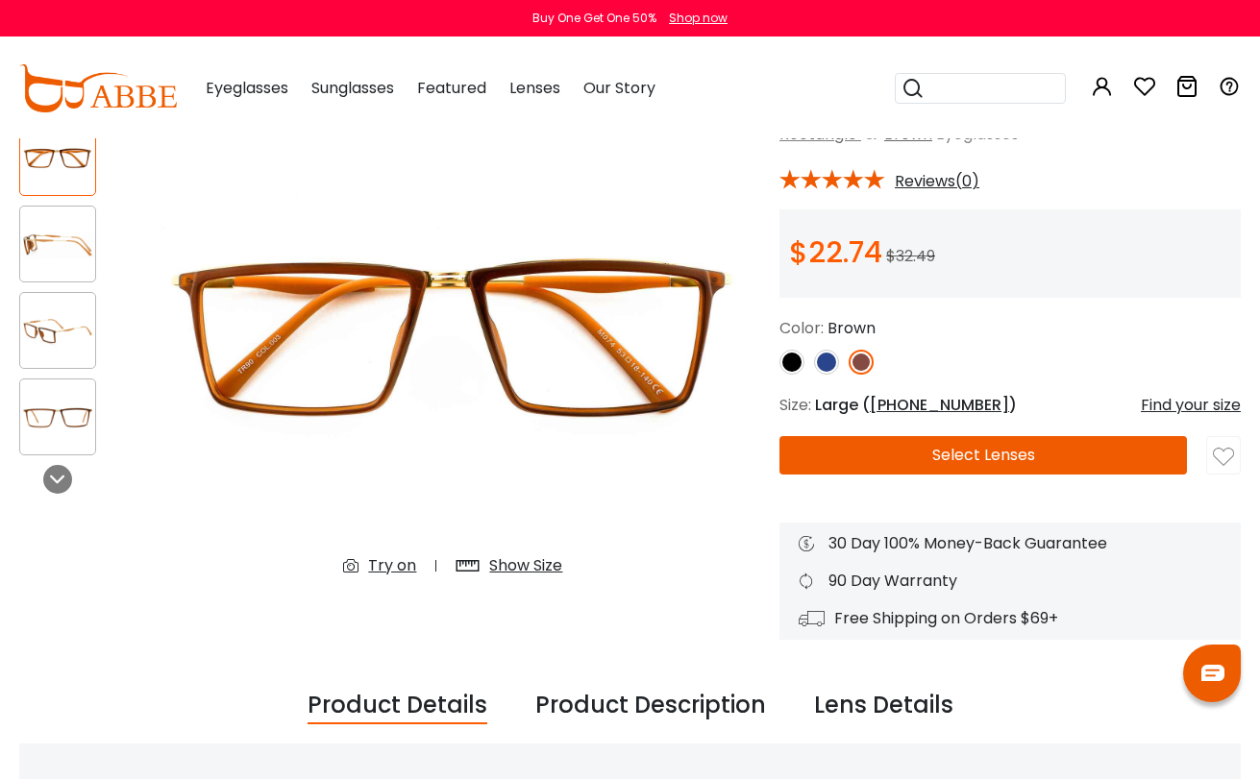
scroll to position [155, 1]
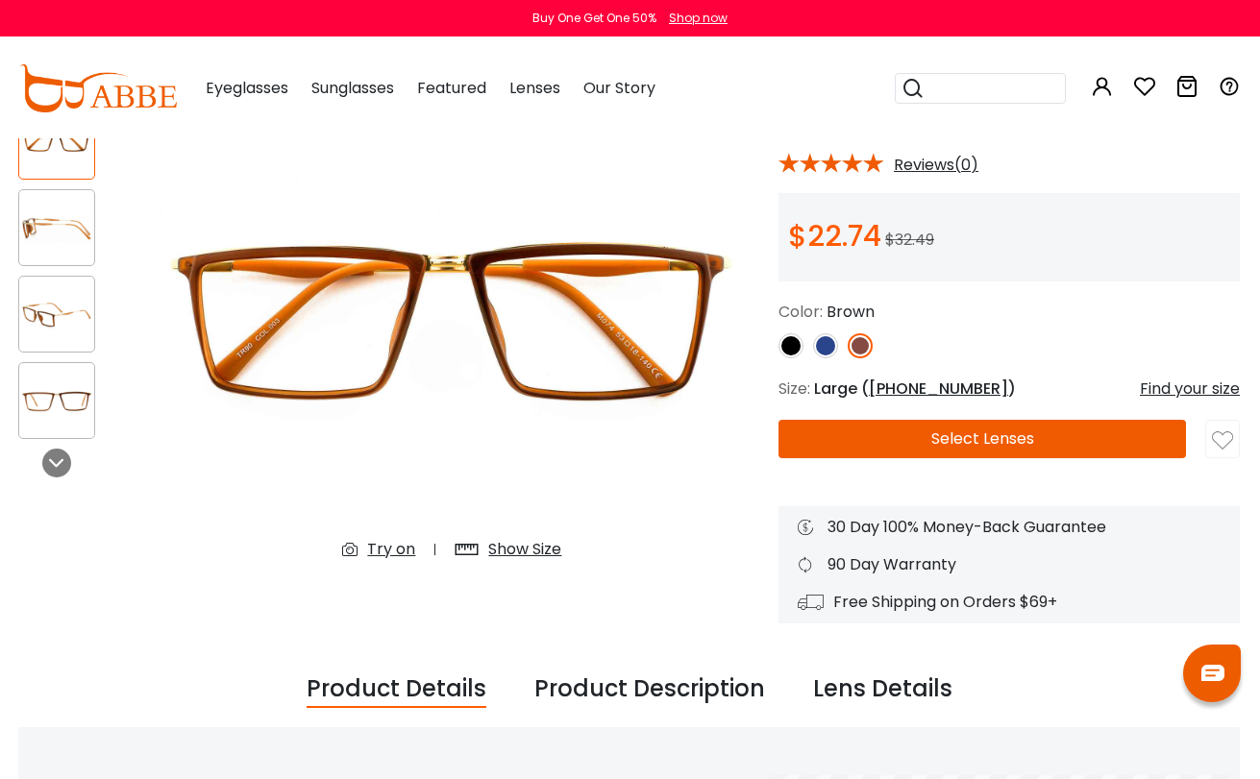
click at [1039, 436] on button "Select Lenses" at bounding box center [981, 439] width 407 height 38
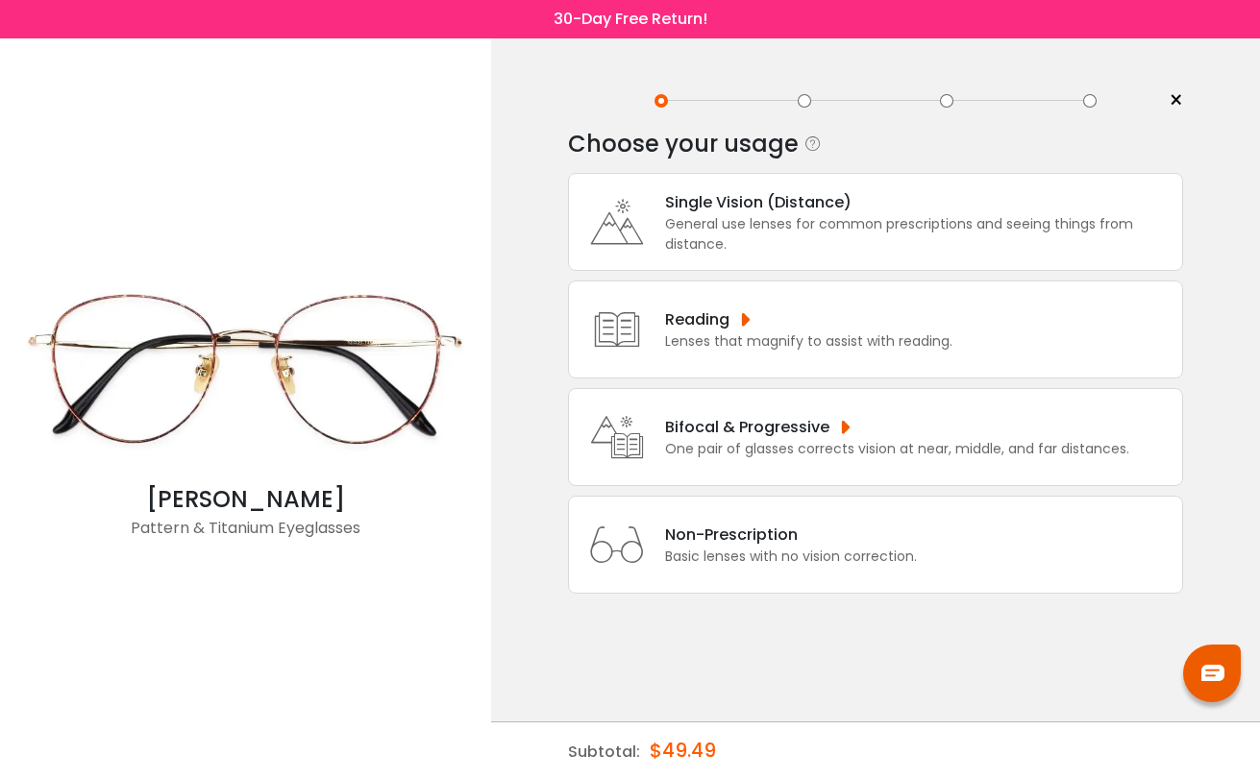
click at [855, 242] on div "General use lenses for common prescriptions and seeing things from distance." at bounding box center [918, 234] width 507 height 40
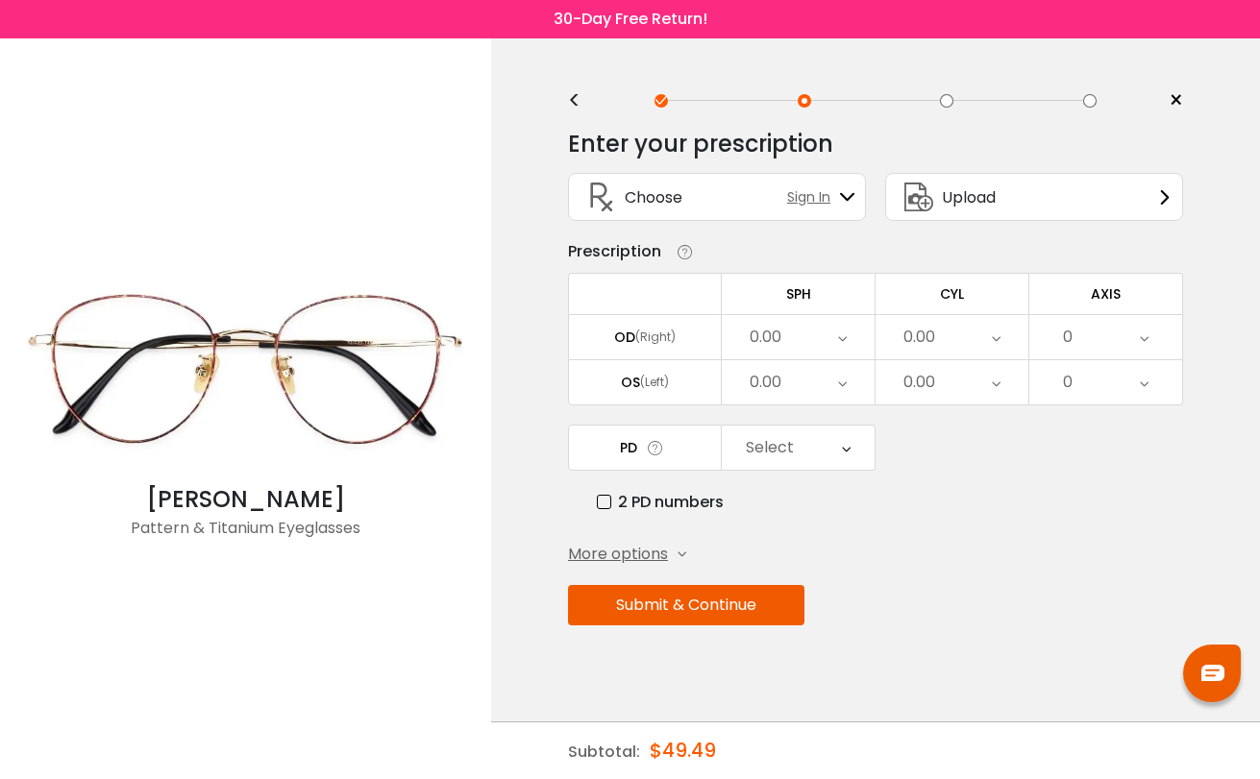
click at [819, 202] on span "Sign In" at bounding box center [813, 197] width 53 height 20
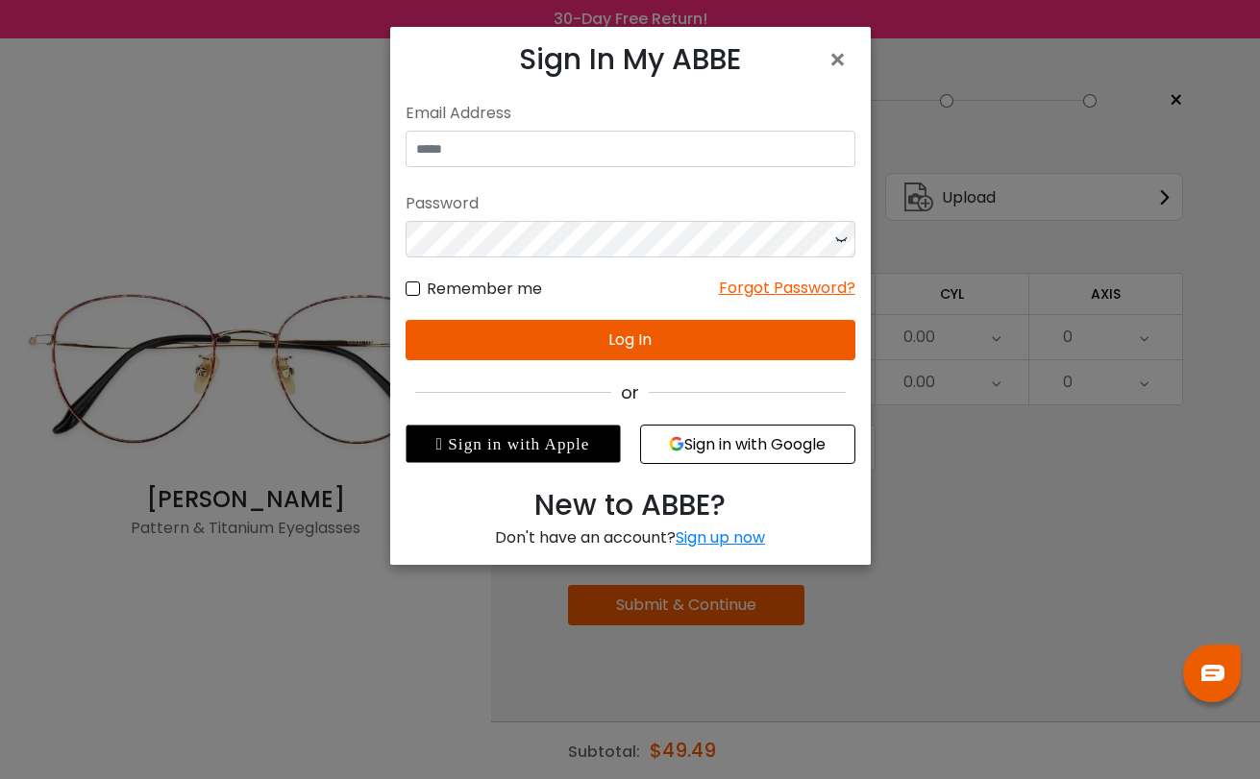
click at [811, 61] on h3 "Sign In My ABBE" at bounding box center [630, 59] width 450 height 35
click at [834, 53] on span "×" at bounding box center [841, 59] width 28 height 41
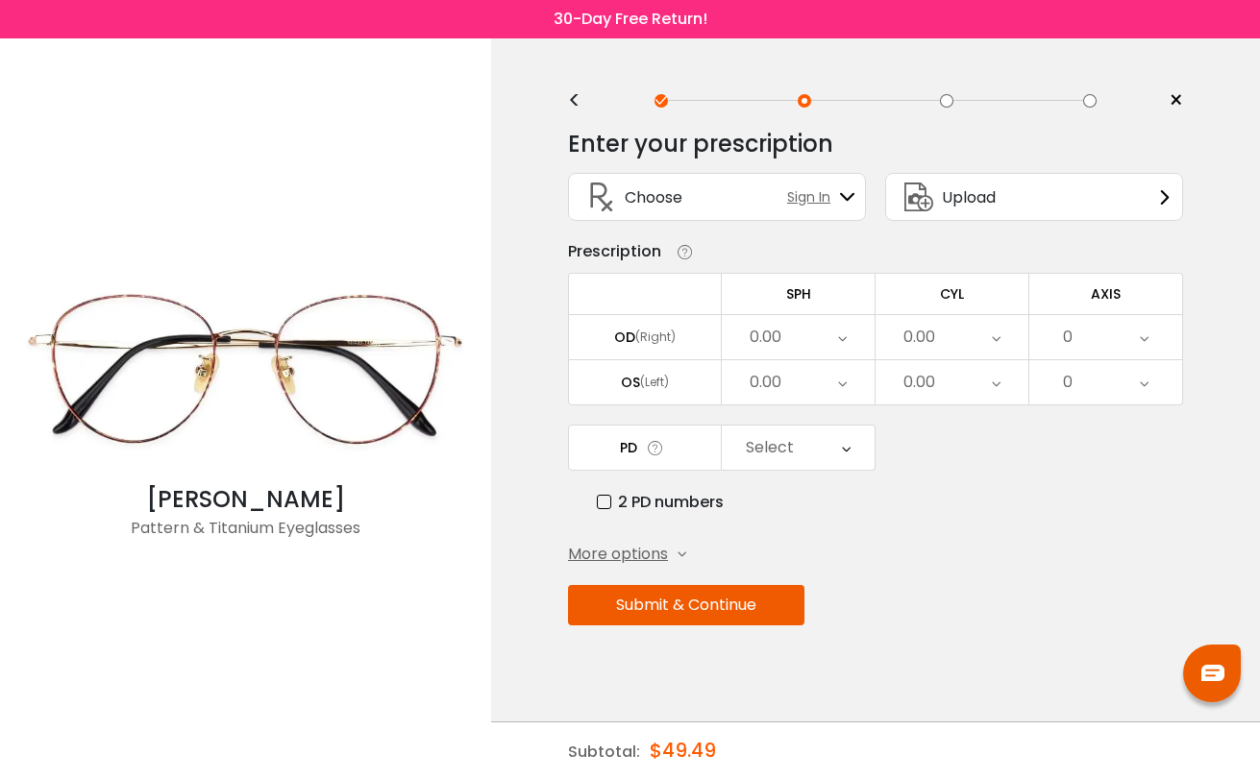
click at [848, 339] on div "0.00" at bounding box center [798, 337] width 153 height 44
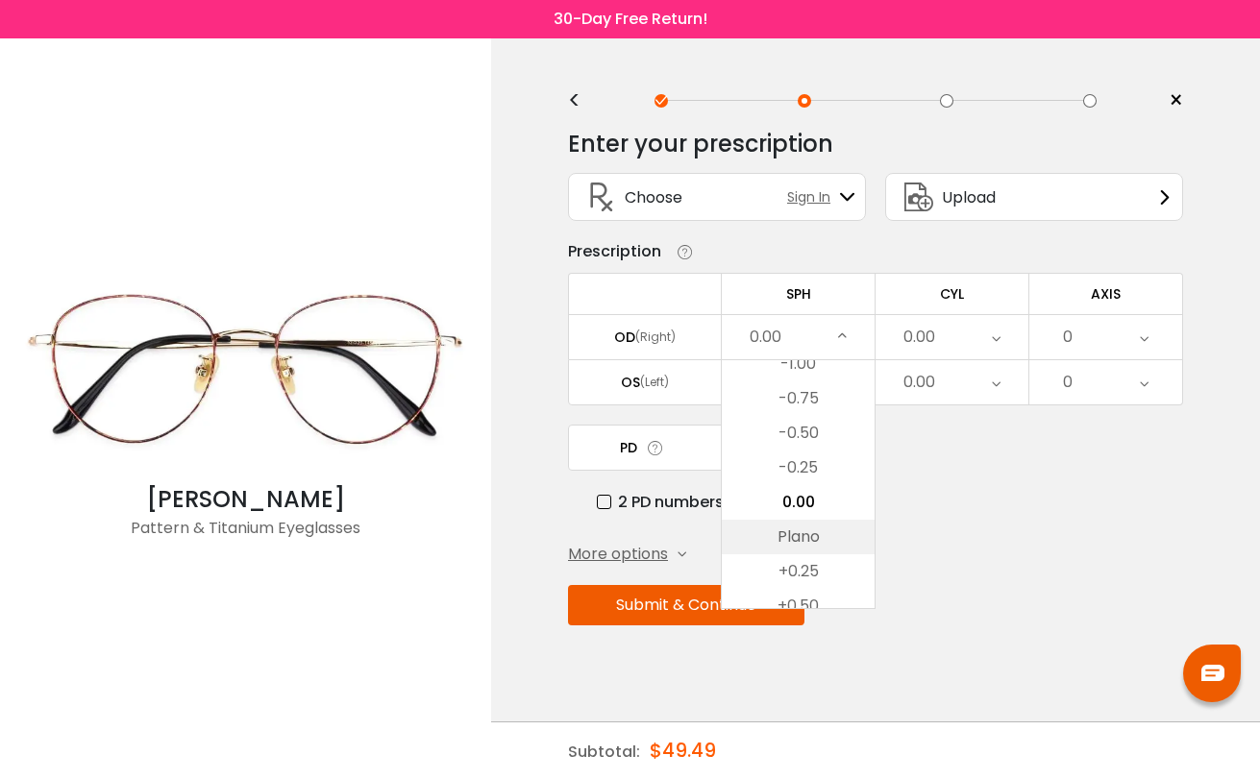
click at [822, 549] on li "Plano" at bounding box center [798, 537] width 153 height 35
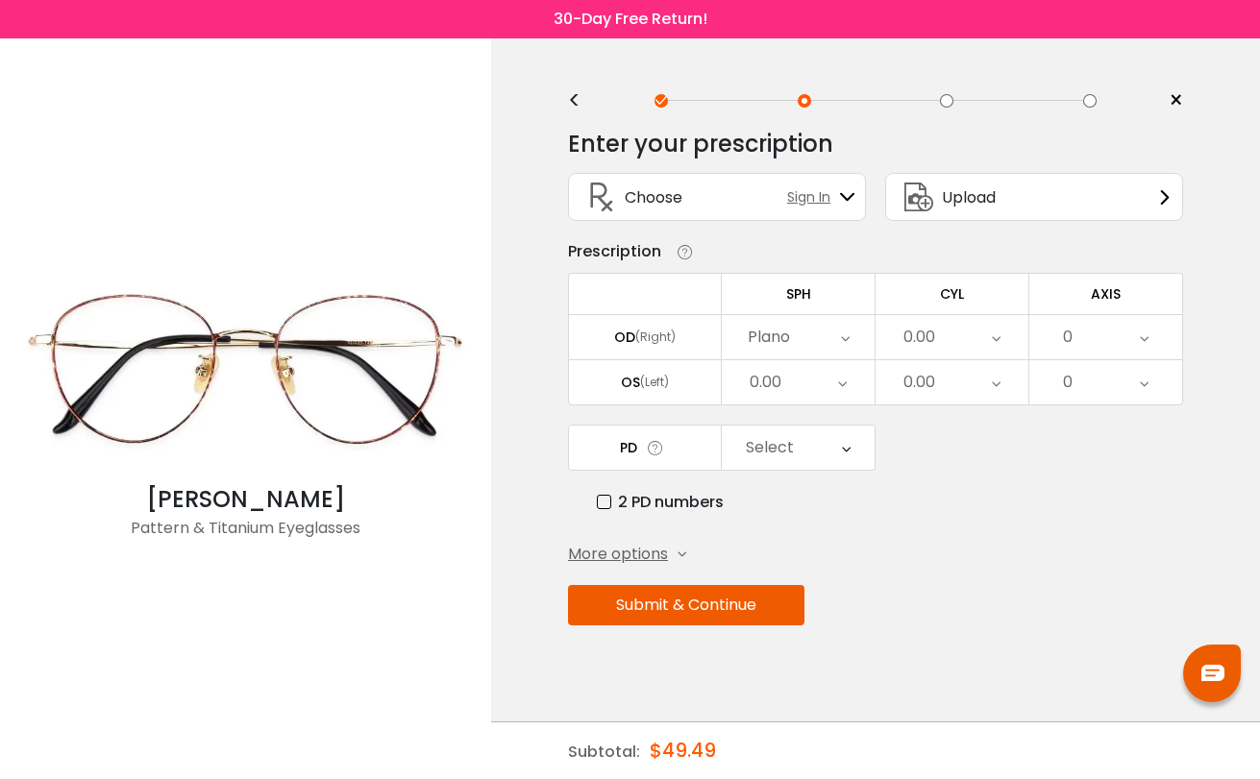
click at [827, 384] on div "0.00" at bounding box center [798, 382] width 153 height 44
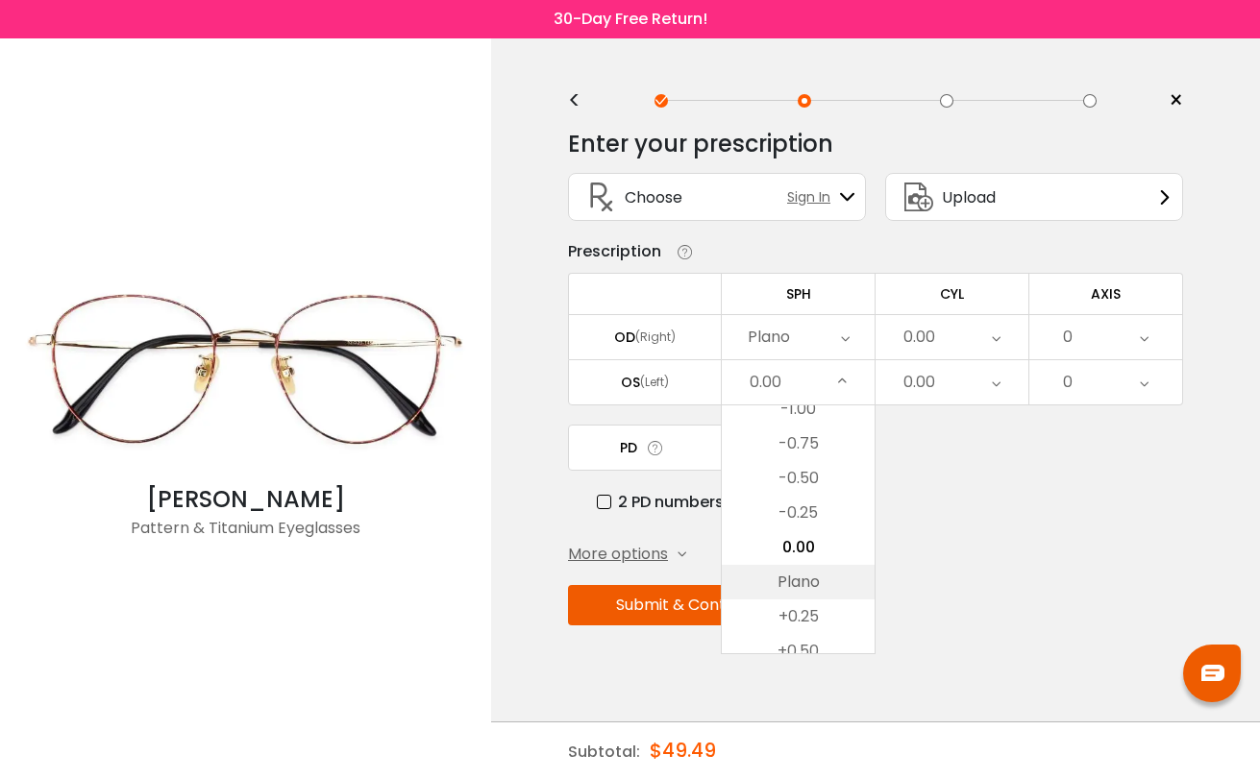
click at [822, 587] on li "Plano" at bounding box center [798, 582] width 153 height 35
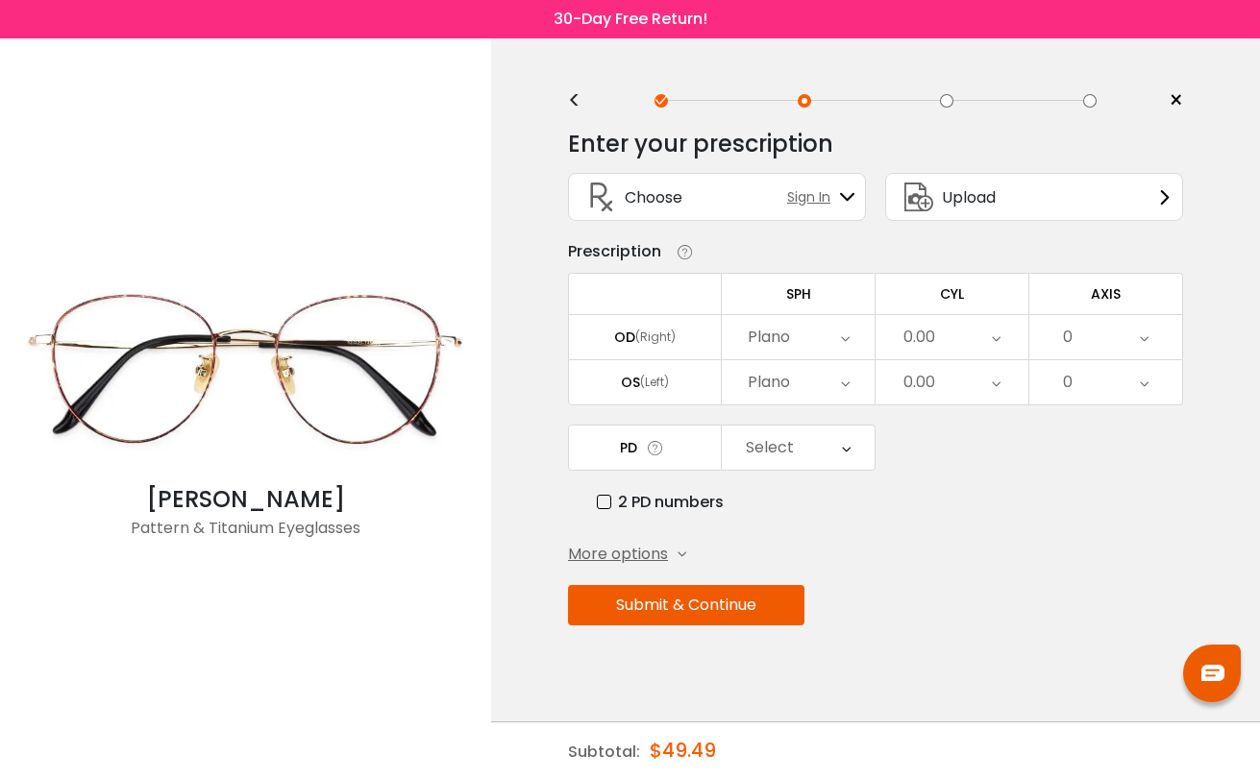
click at [998, 343] on icon at bounding box center [996, 337] width 9 height 44
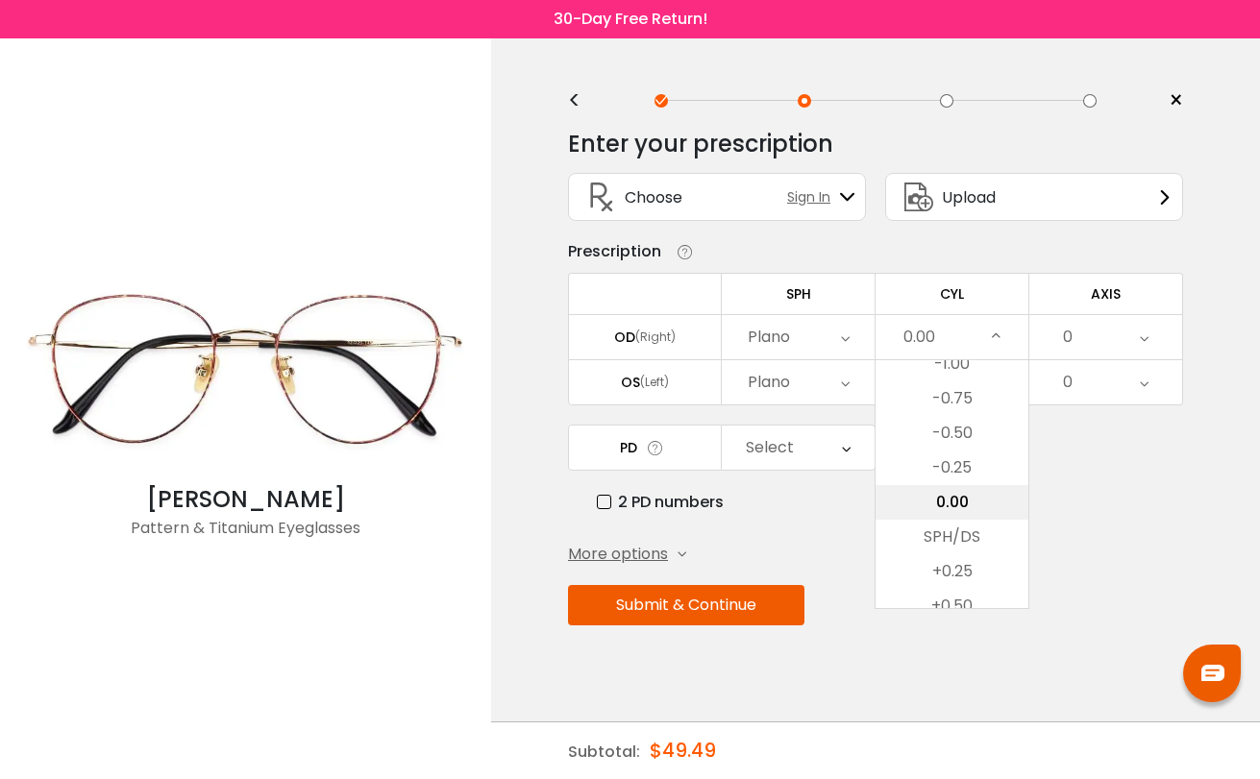
click at [977, 509] on li "0.00" at bounding box center [951, 502] width 153 height 35
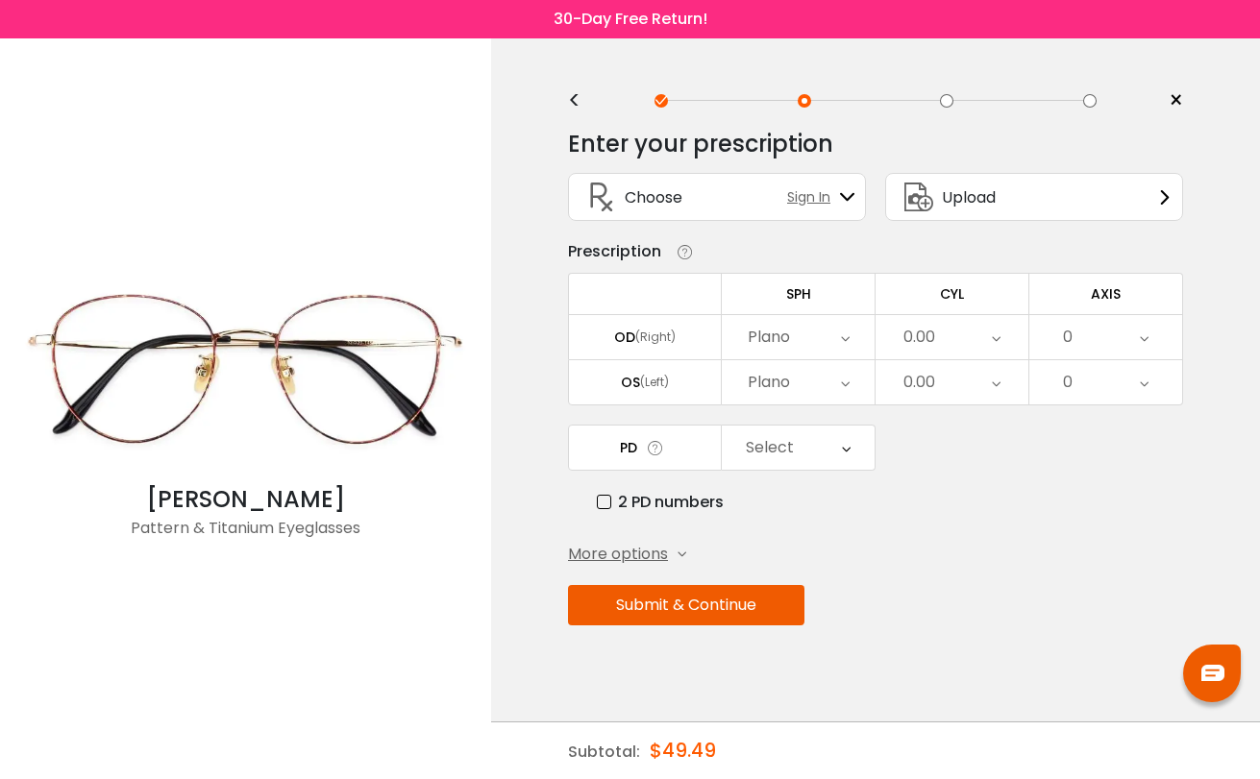
click at [802, 457] on div "Select" at bounding box center [798, 448] width 153 height 44
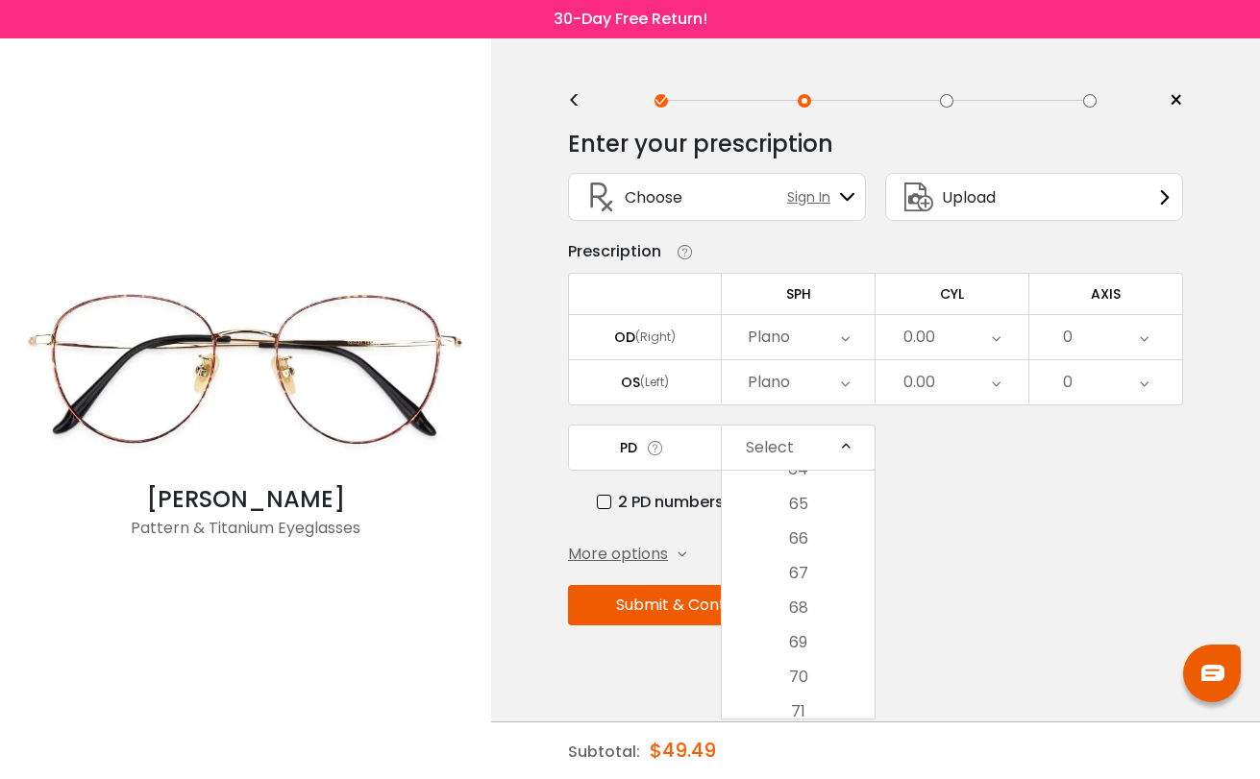
scroll to position [645, 0]
click at [814, 572] on li "67" at bounding box center [798, 570] width 153 height 35
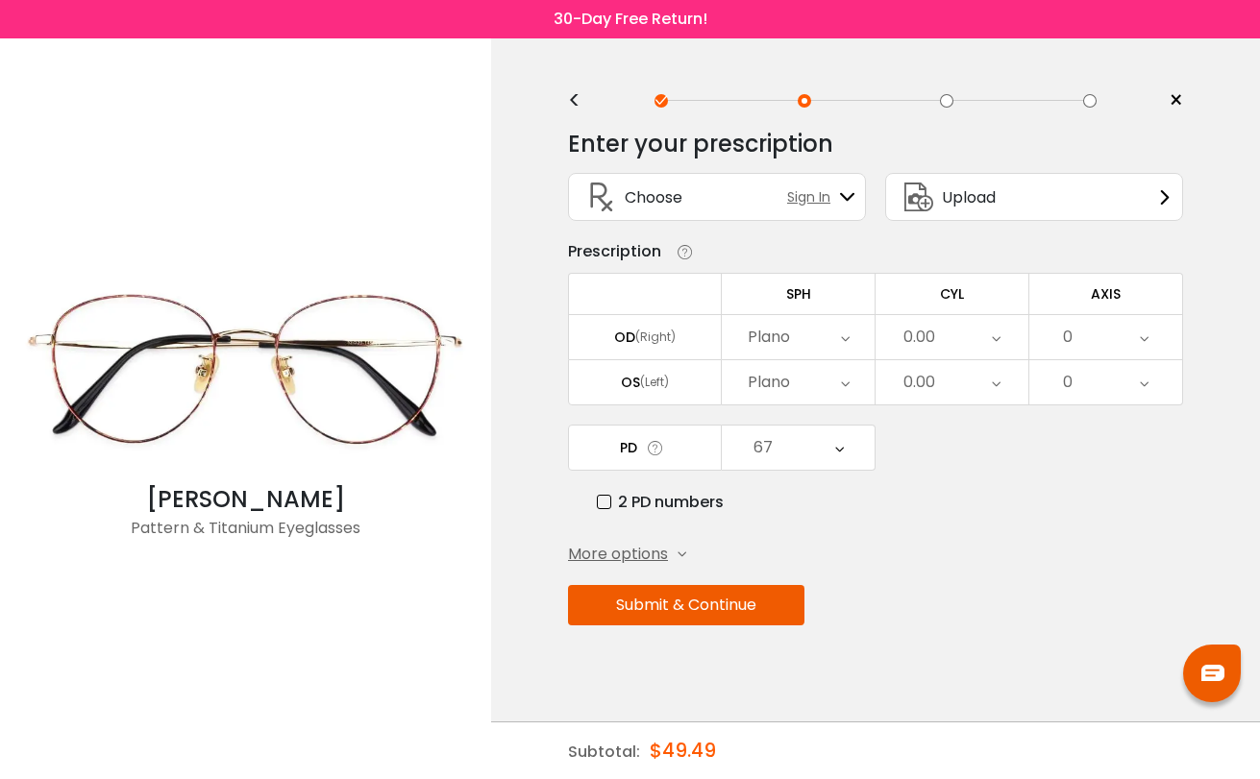
click at [656, 562] on span "More options" at bounding box center [618, 554] width 100 height 23
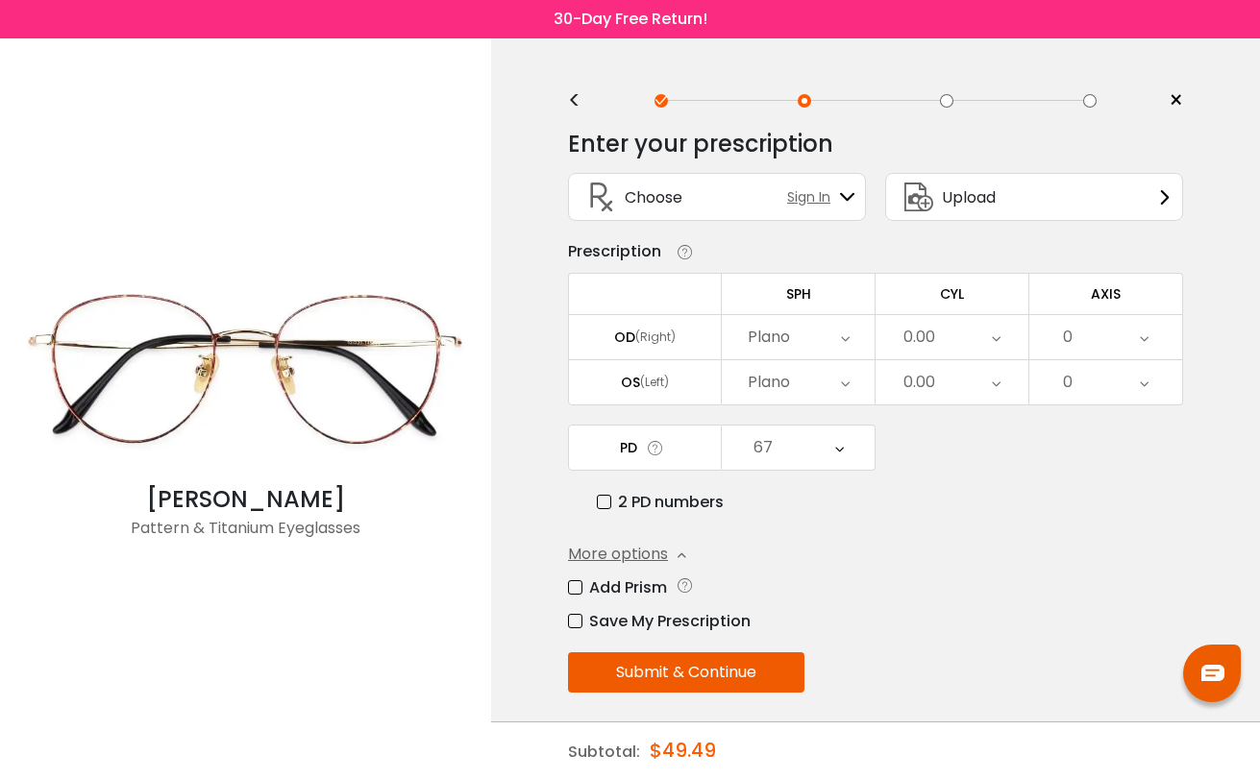
click at [644, 592] on label "Add Prism" at bounding box center [617, 588] width 99 height 24
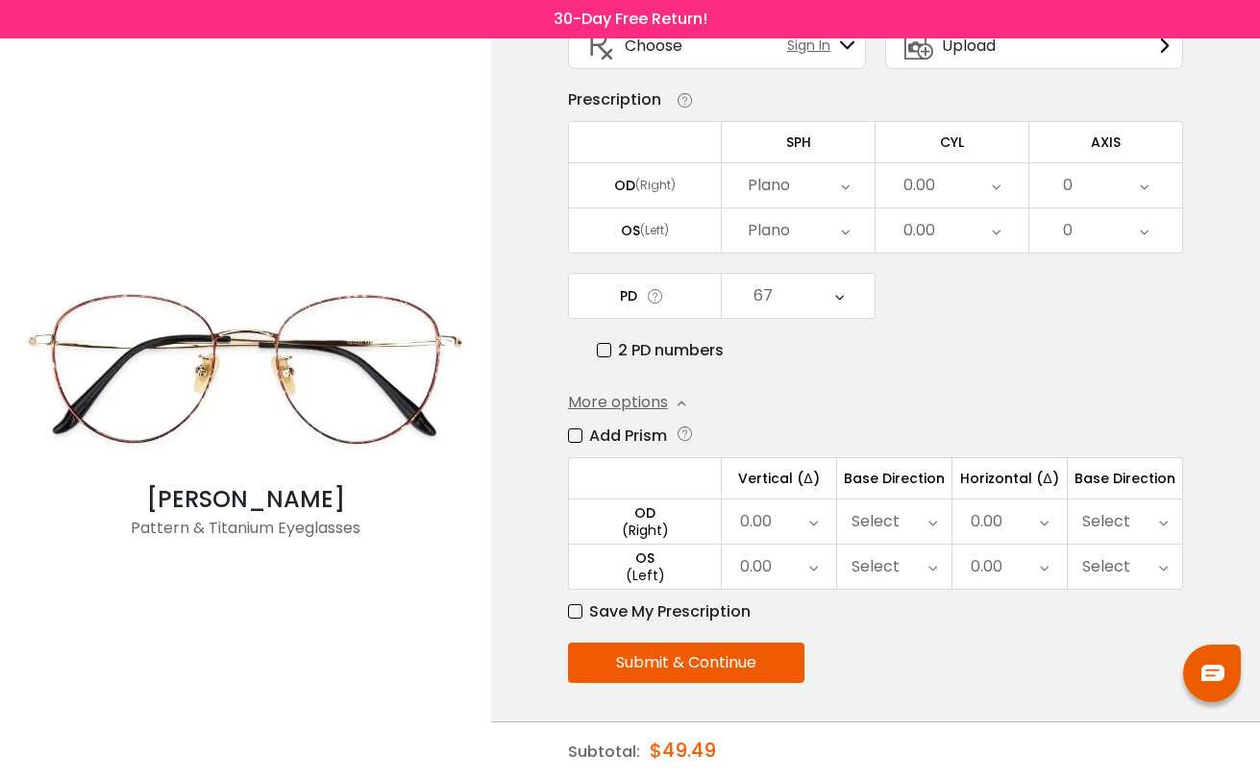
scroll to position [159, 0]
click at [580, 431] on label "Add Prism" at bounding box center [617, 436] width 99 height 24
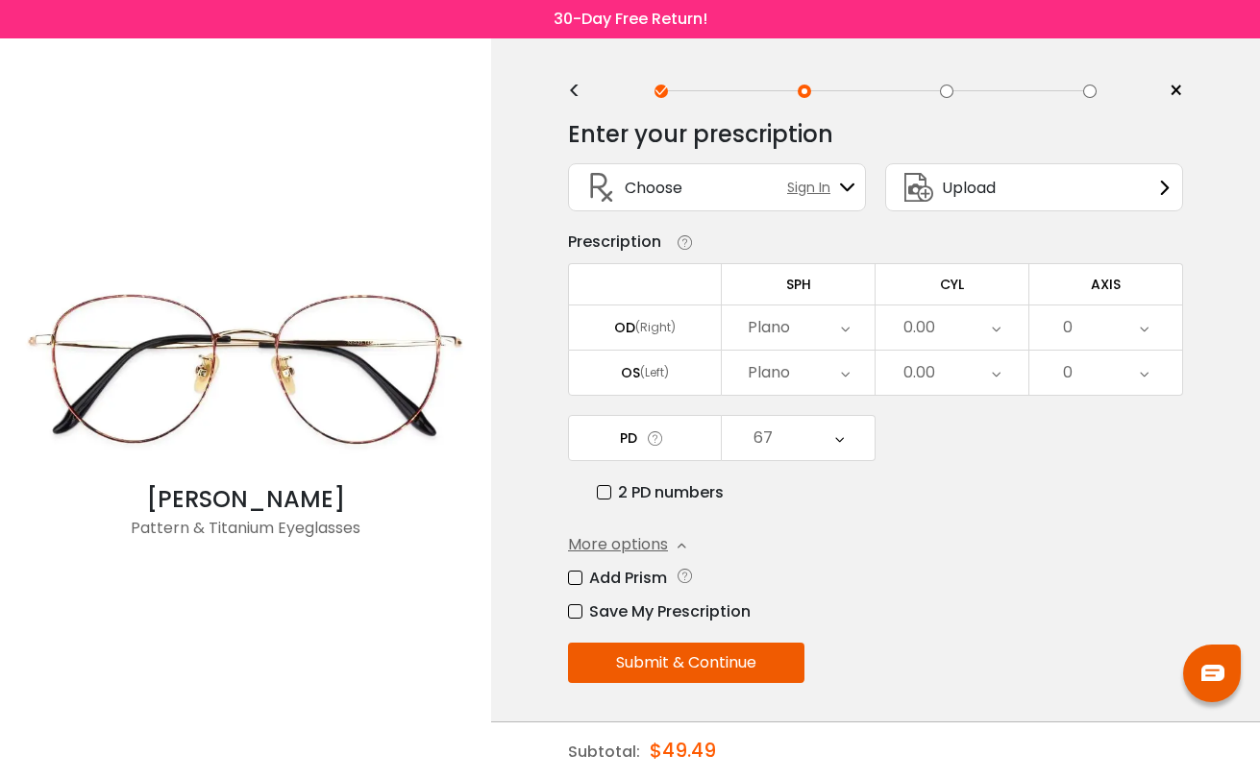
scroll to position [16, 0]
click at [577, 581] on label "Add Prism" at bounding box center [617, 578] width 99 height 24
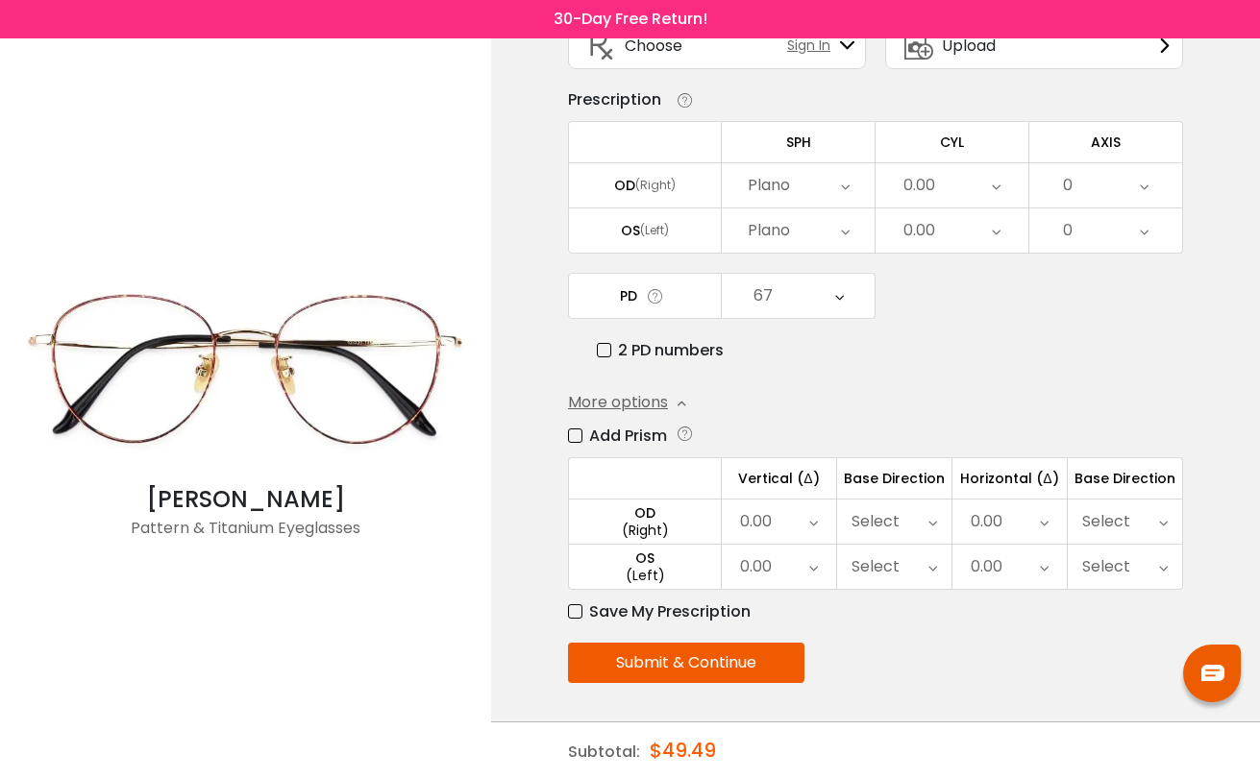
scroll to position [159, 0]
click at [1036, 509] on div "0.00" at bounding box center [1009, 522] width 114 height 44
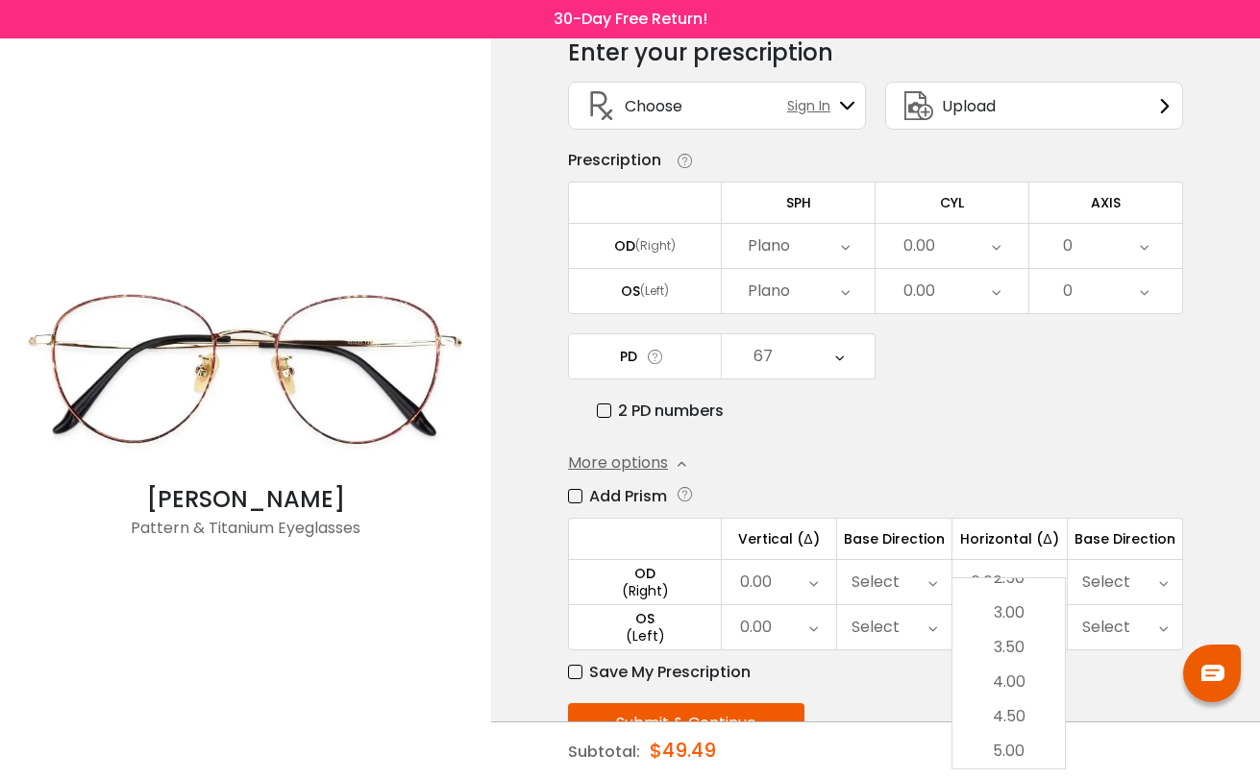
scroll to position [94, 0]
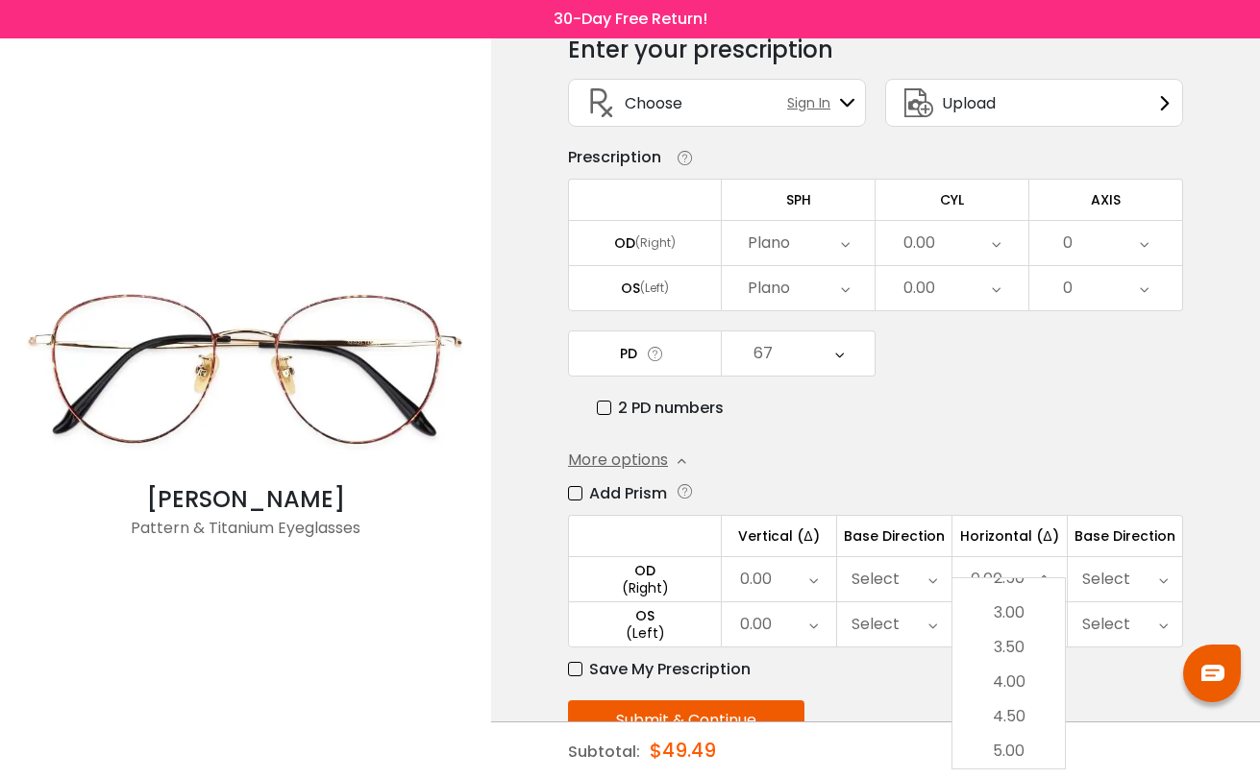
click at [1044, 427] on div "Enter your prescription SPH (Sphere) Lens strength needed to correct your visio…" at bounding box center [875, 429] width 615 height 816
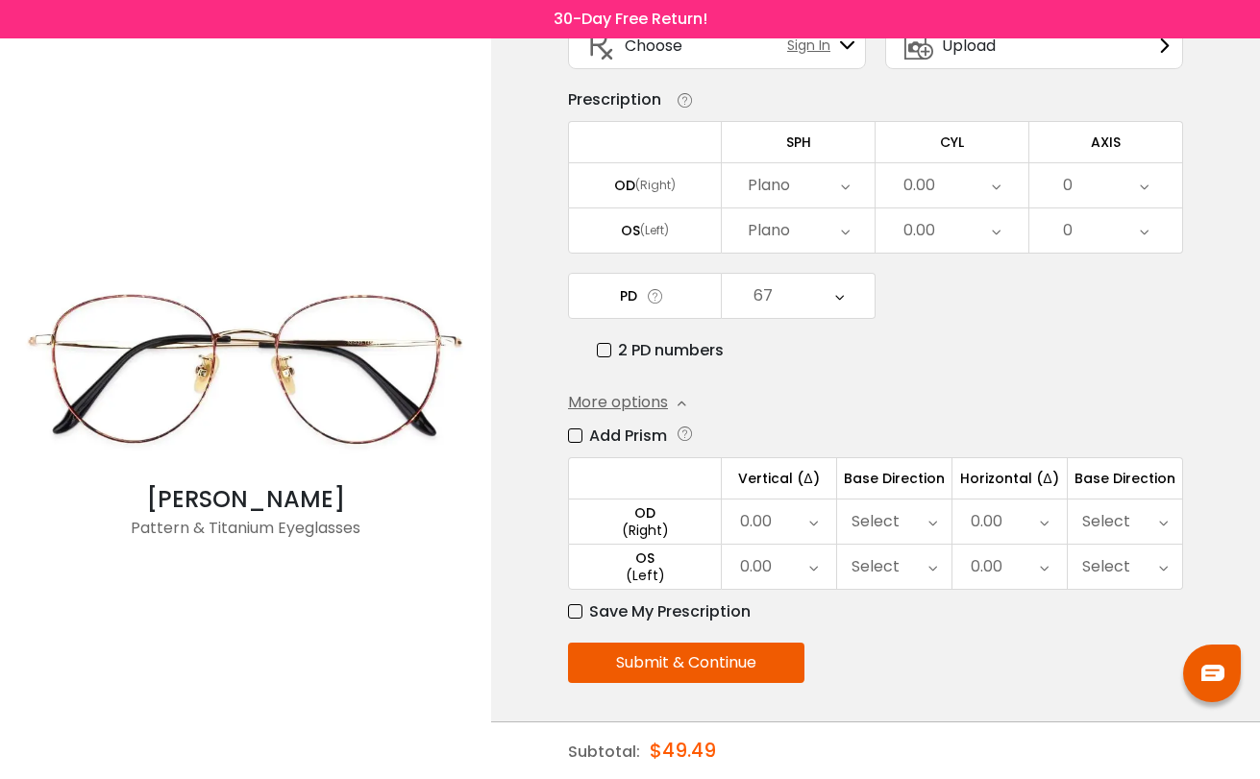
scroll to position [159, 0]
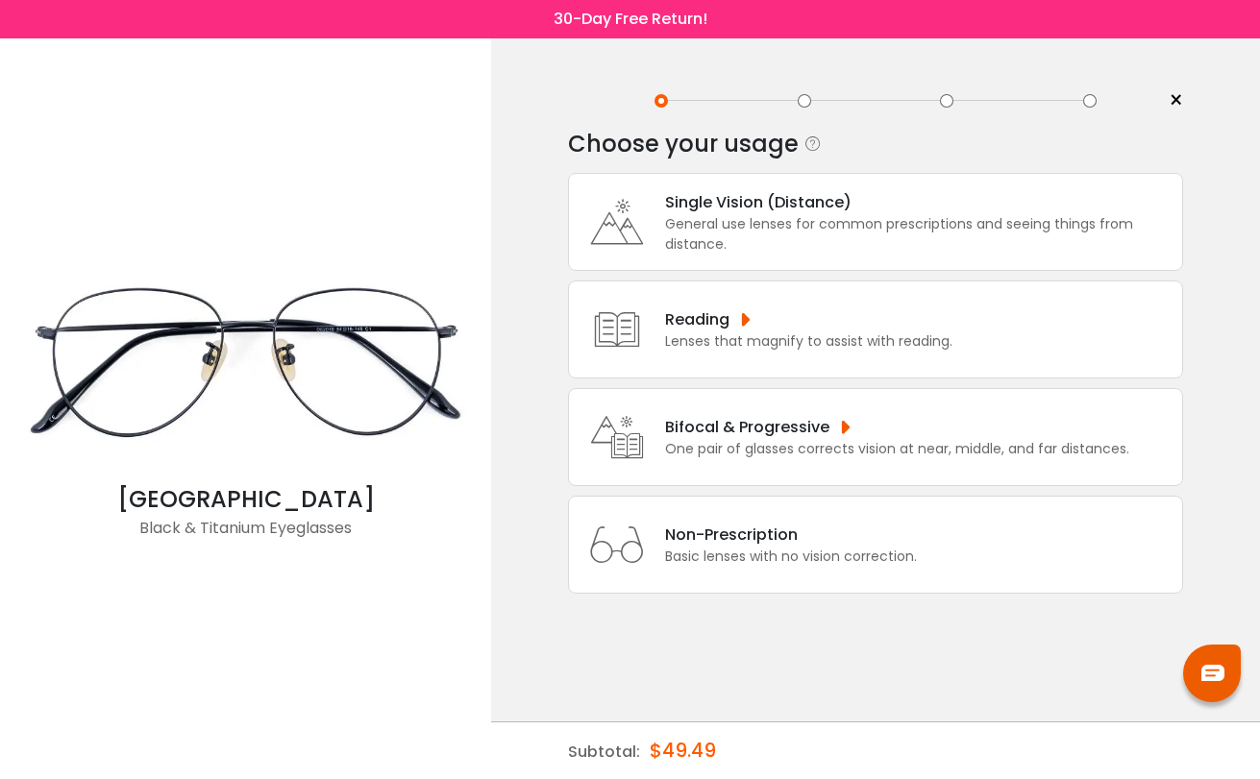
click at [823, 221] on div "General use lenses for common prescriptions and seeing things from distance." at bounding box center [918, 234] width 507 height 40
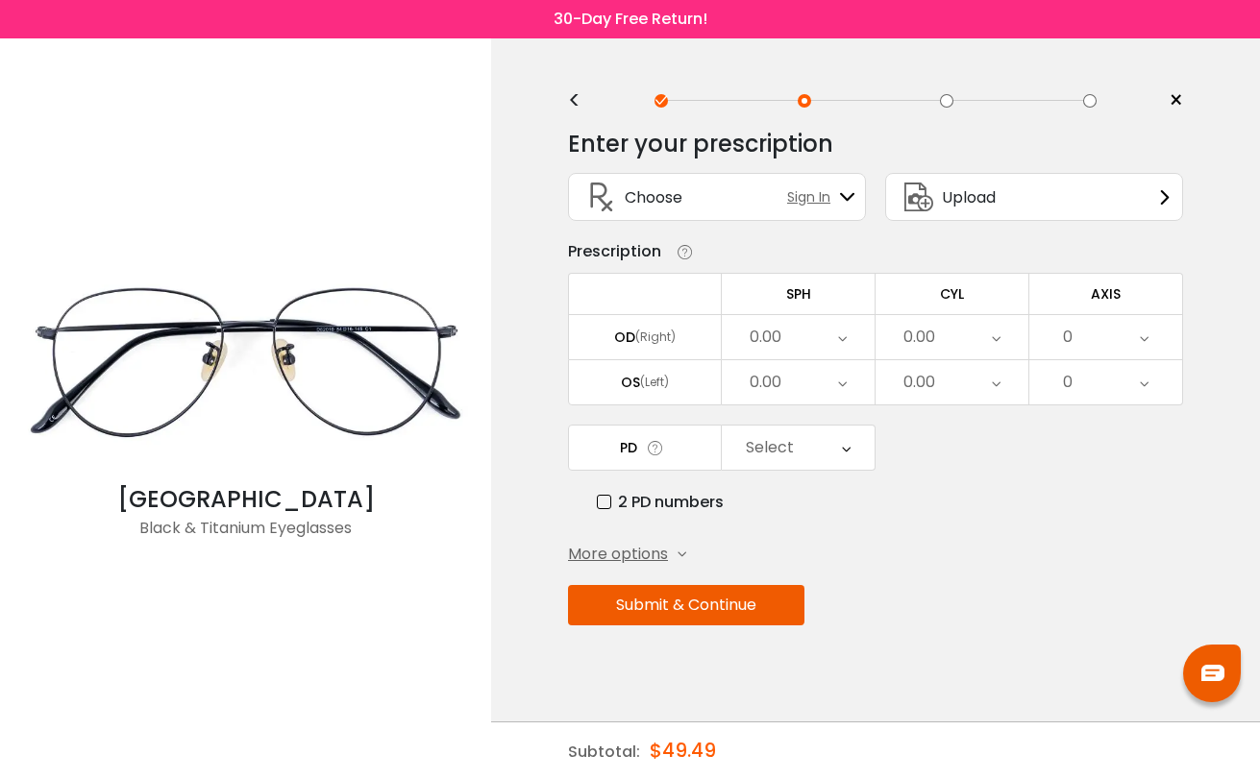
click at [672, 555] on div "More options" at bounding box center [627, 554] width 118 height 23
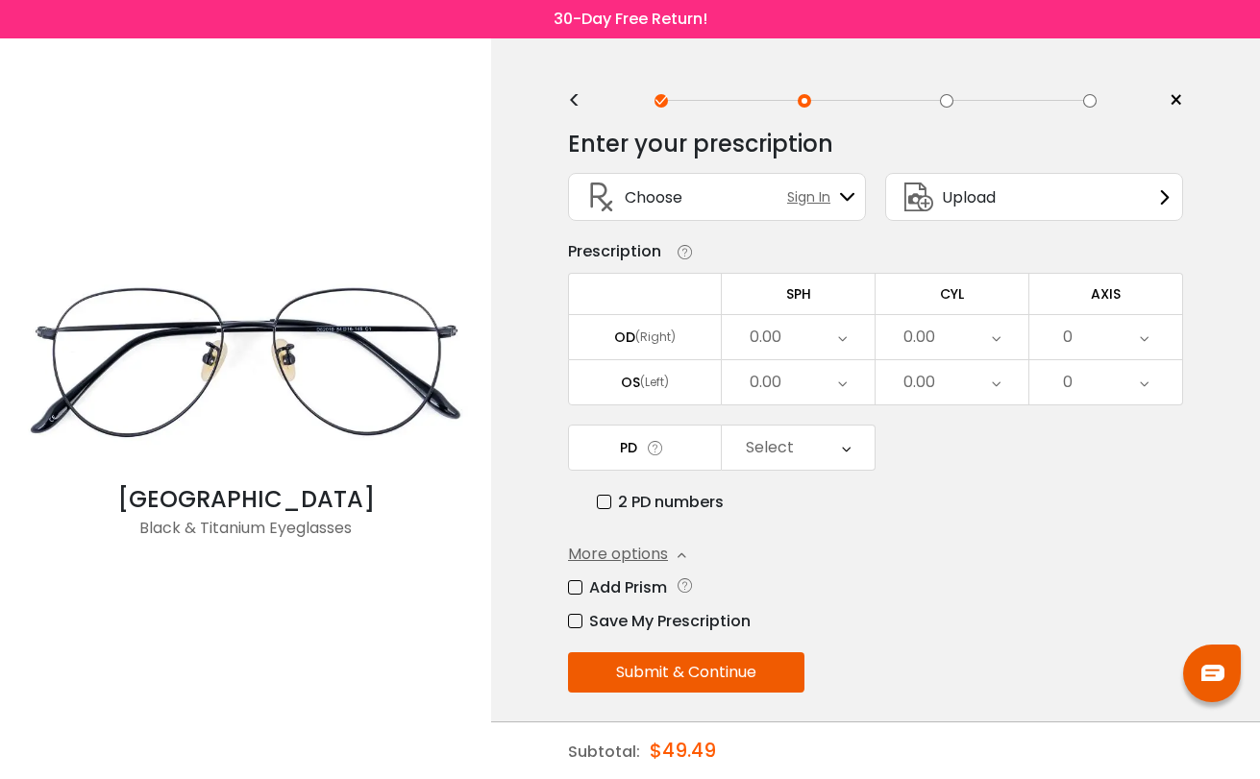
click at [657, 580] on label "Add Prism" at bounding box center [617, 588] width 99 height 24
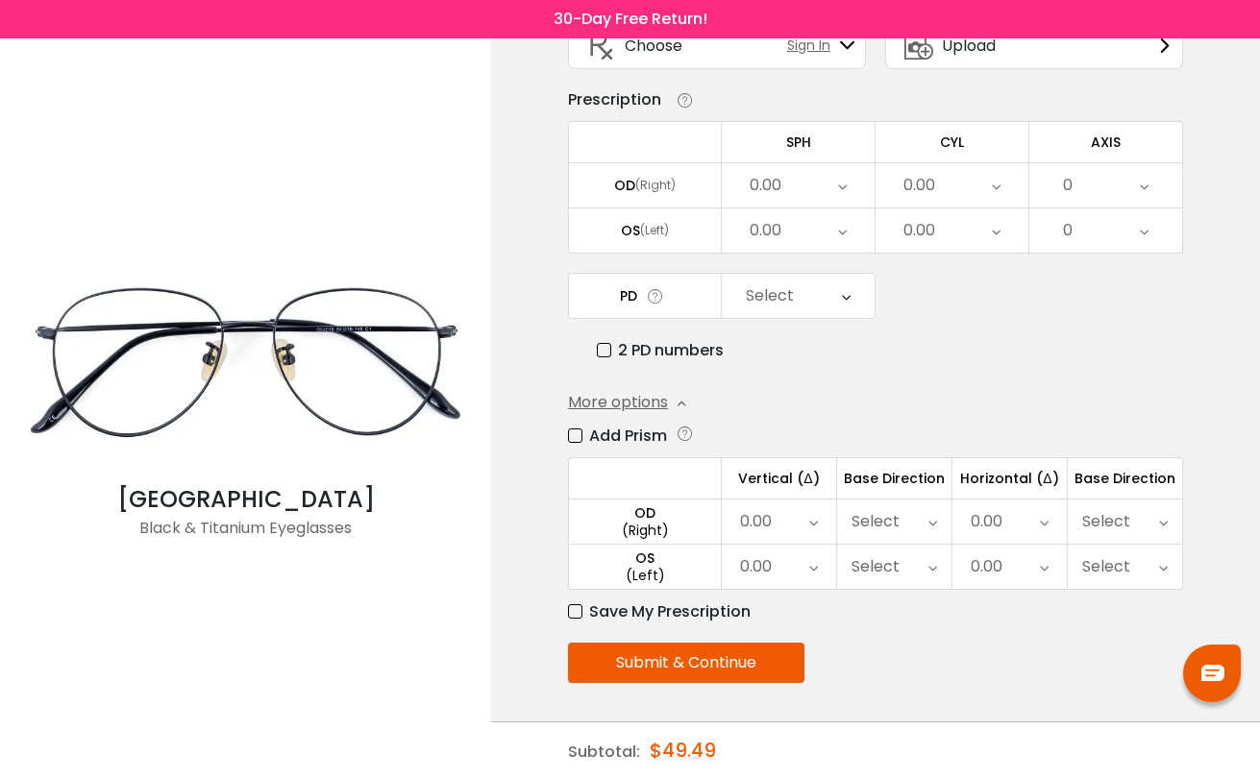
scroll to position [159, 0]
click at [914, 512] on div "Select" at bounding box center [894, 522] width 114 height 44
click at [934, 516] on icon at bounding box center [932, 522] width 9 height 44
click at [807, 510] on div "0.00" at bounding box center [779, 522] width 114 height 44
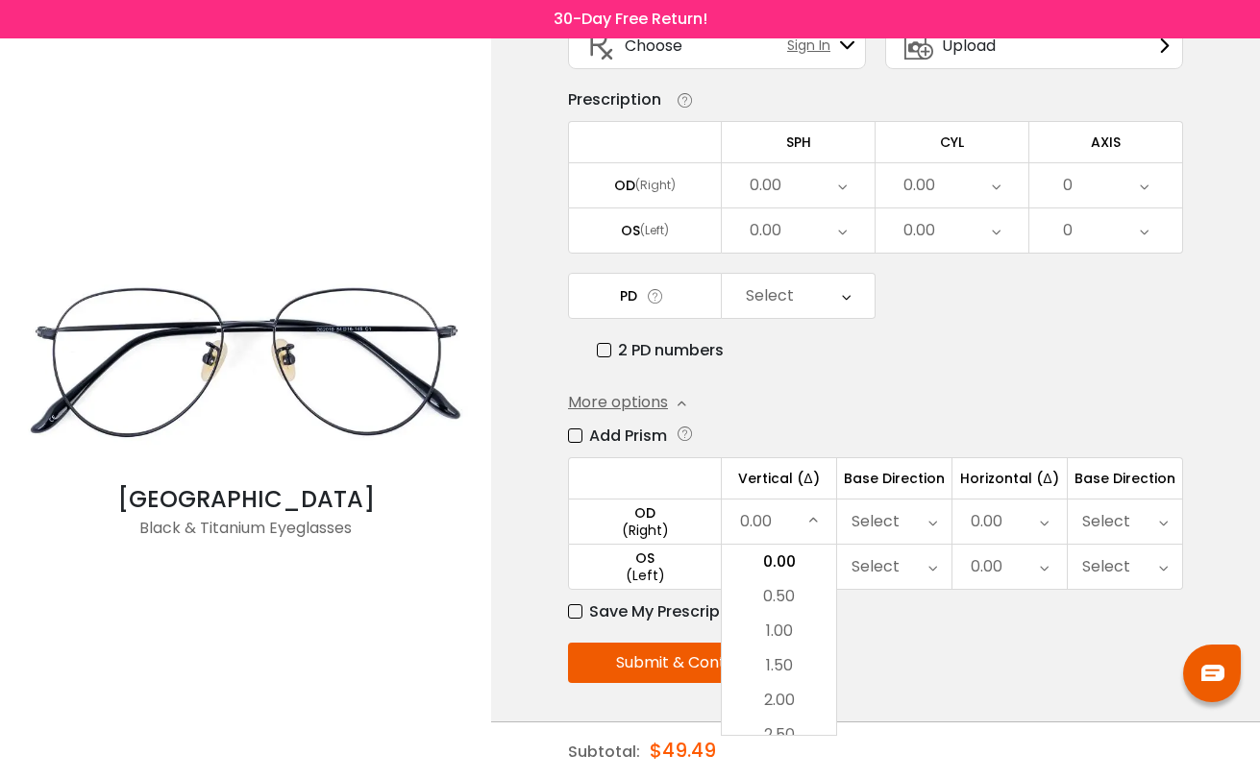
click at [807, 510] on div "0.00" at bounding box center [779, 522] width 114 height 44
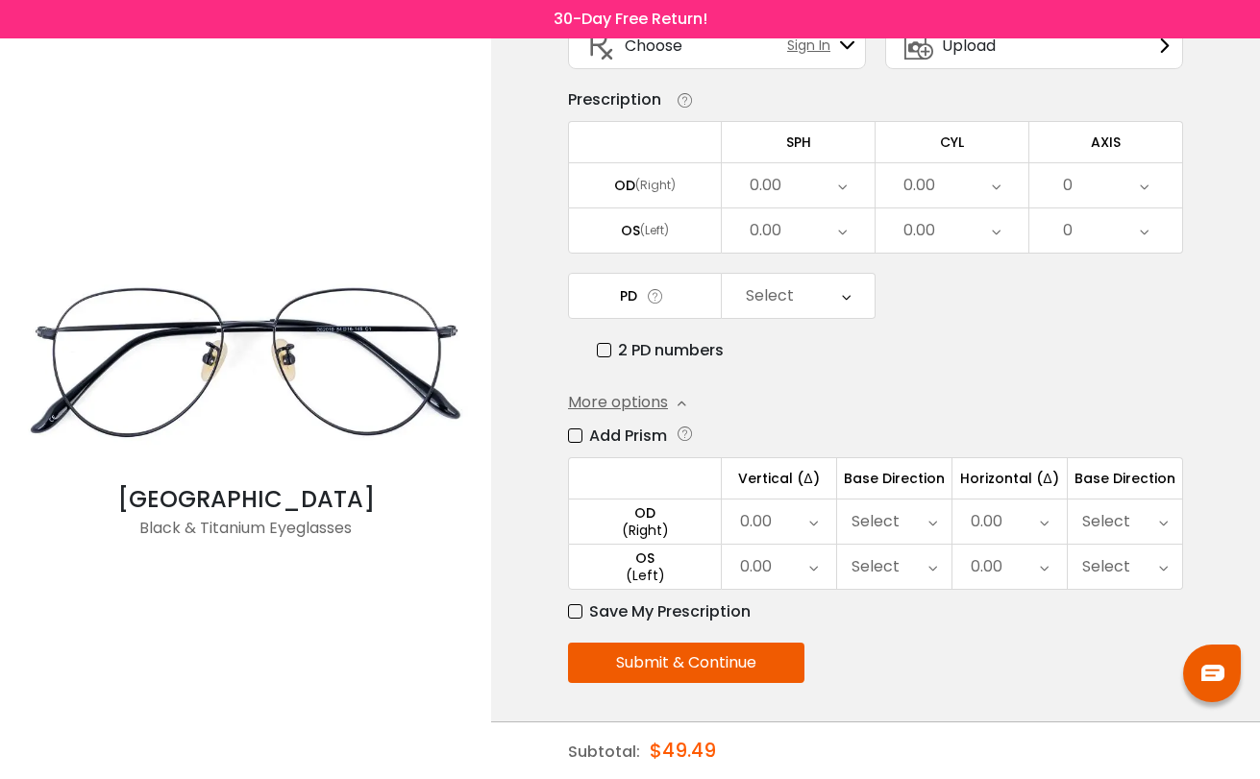
click at [1052, 521] on div "0.00" at bounding box center [1009, 522] width 114 height 44
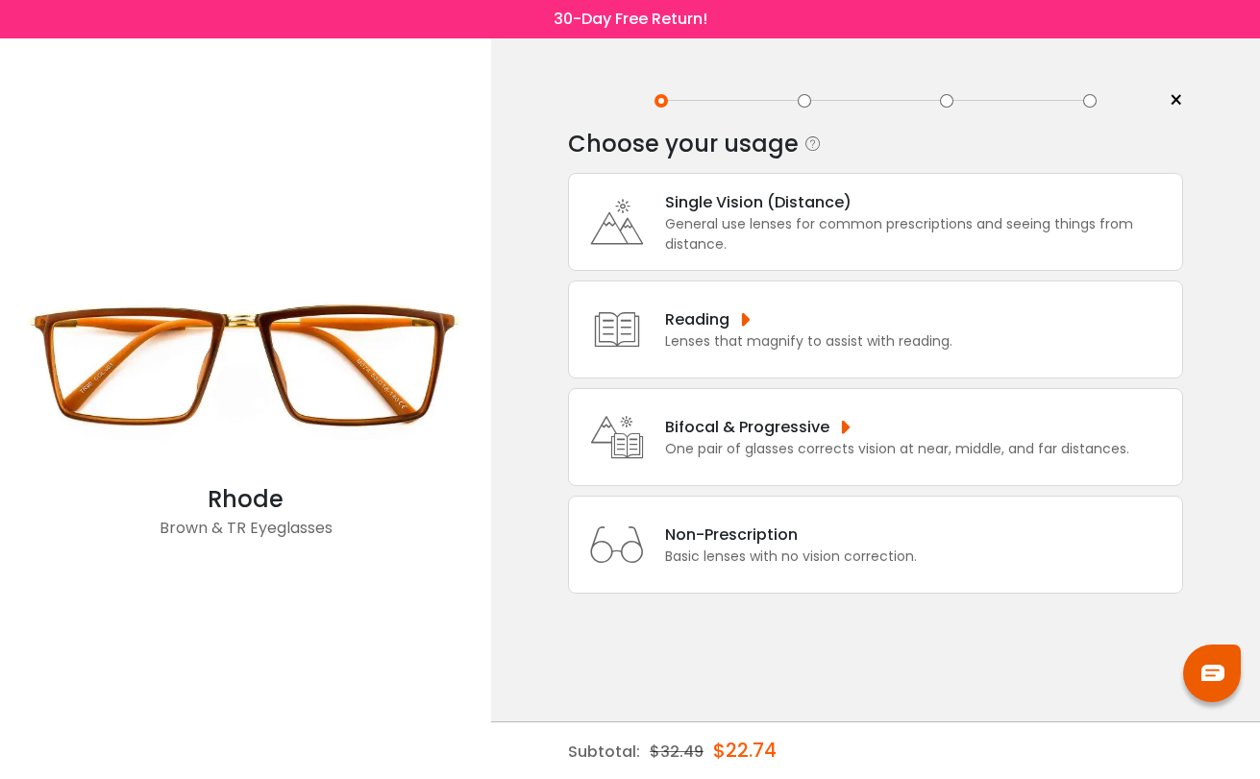
click at [867, 207] on div "Single Vision (Distance)" at bounding box center [918, 202] width 507 height 24
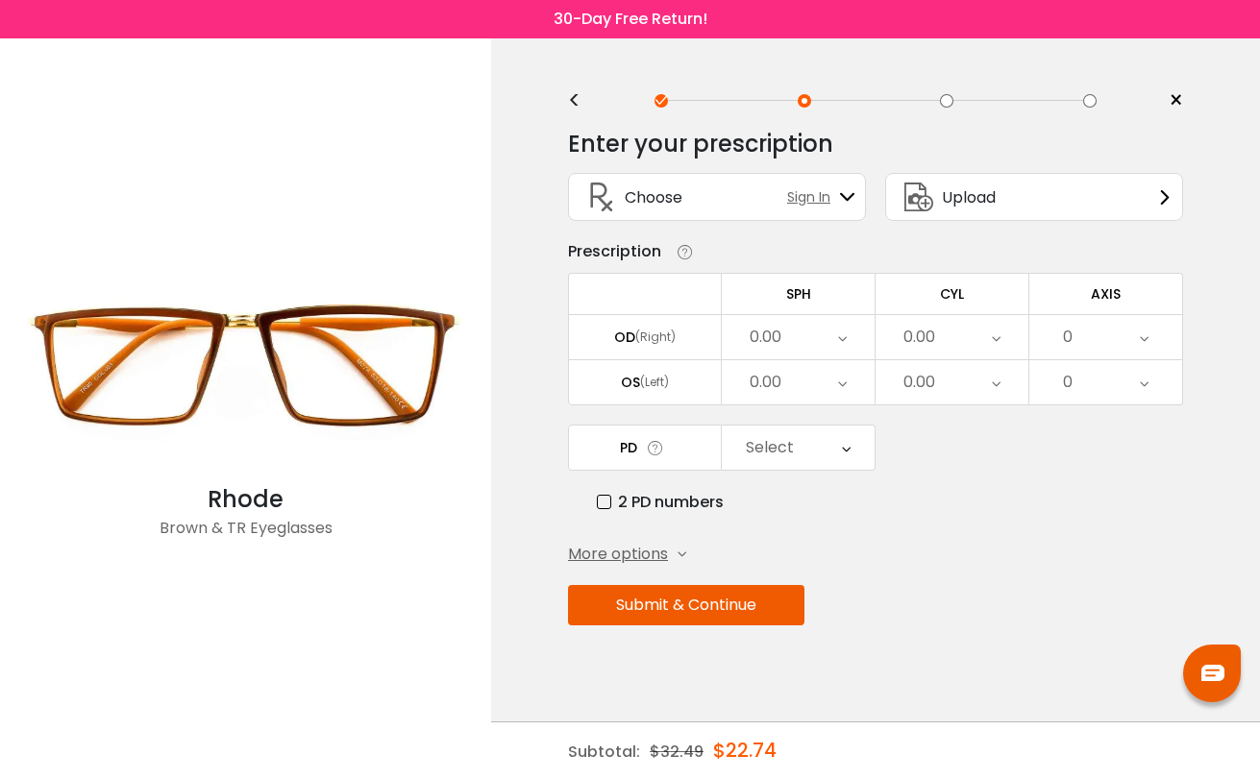
click at [620, 557] on span "More options" at bounding box center [618, 554] width 100 height 23
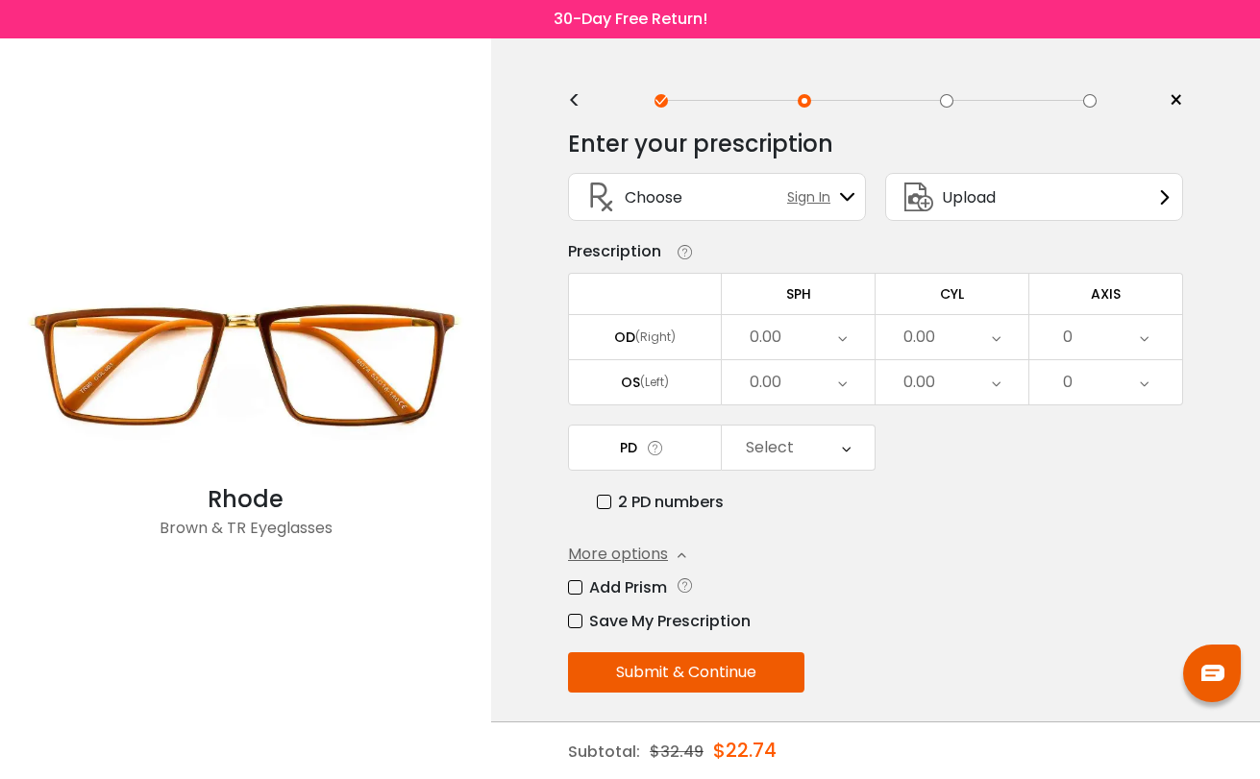
click at [653, 592] on label "Add Prism" at bounding box center [617, 588] width 99 height 24
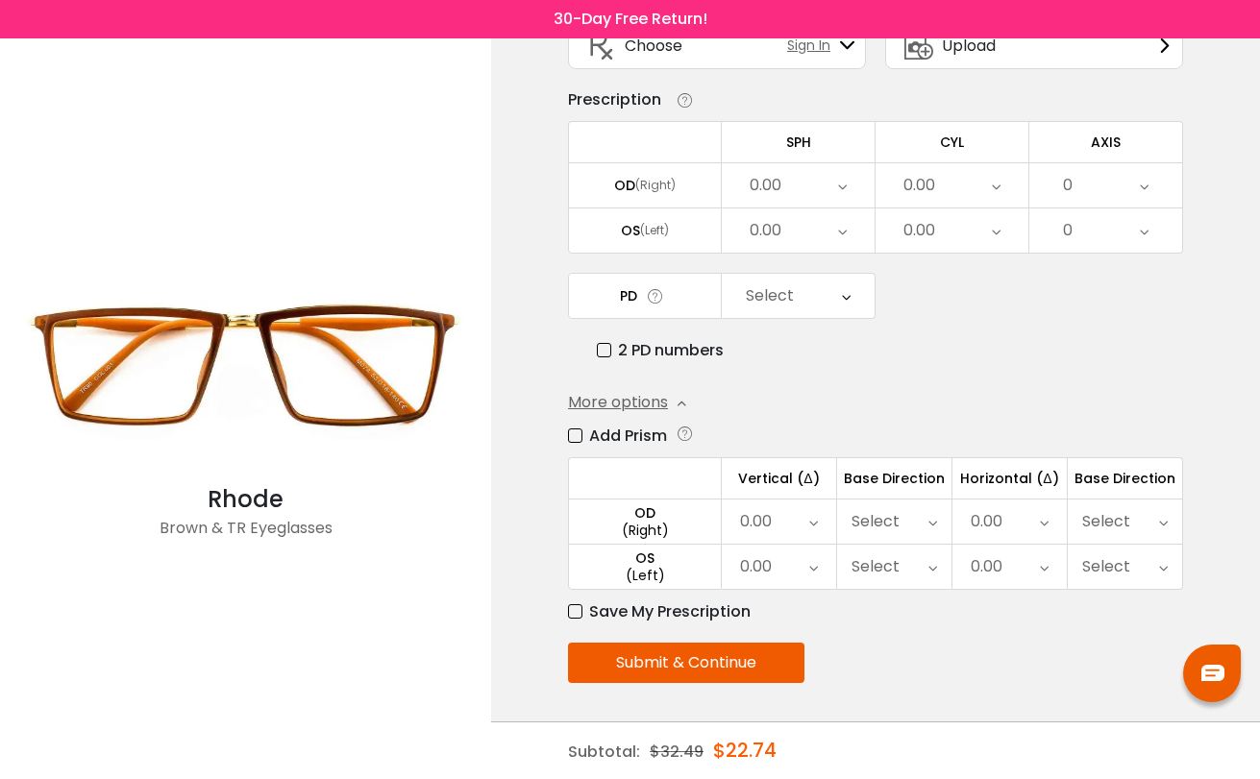
scroll to position [159, 0]
click at [1029, 512] on div "0.00" at bounding box center [1009, 522] width 114 height 44
